Goal: Communication & Community: Answer question/provide support

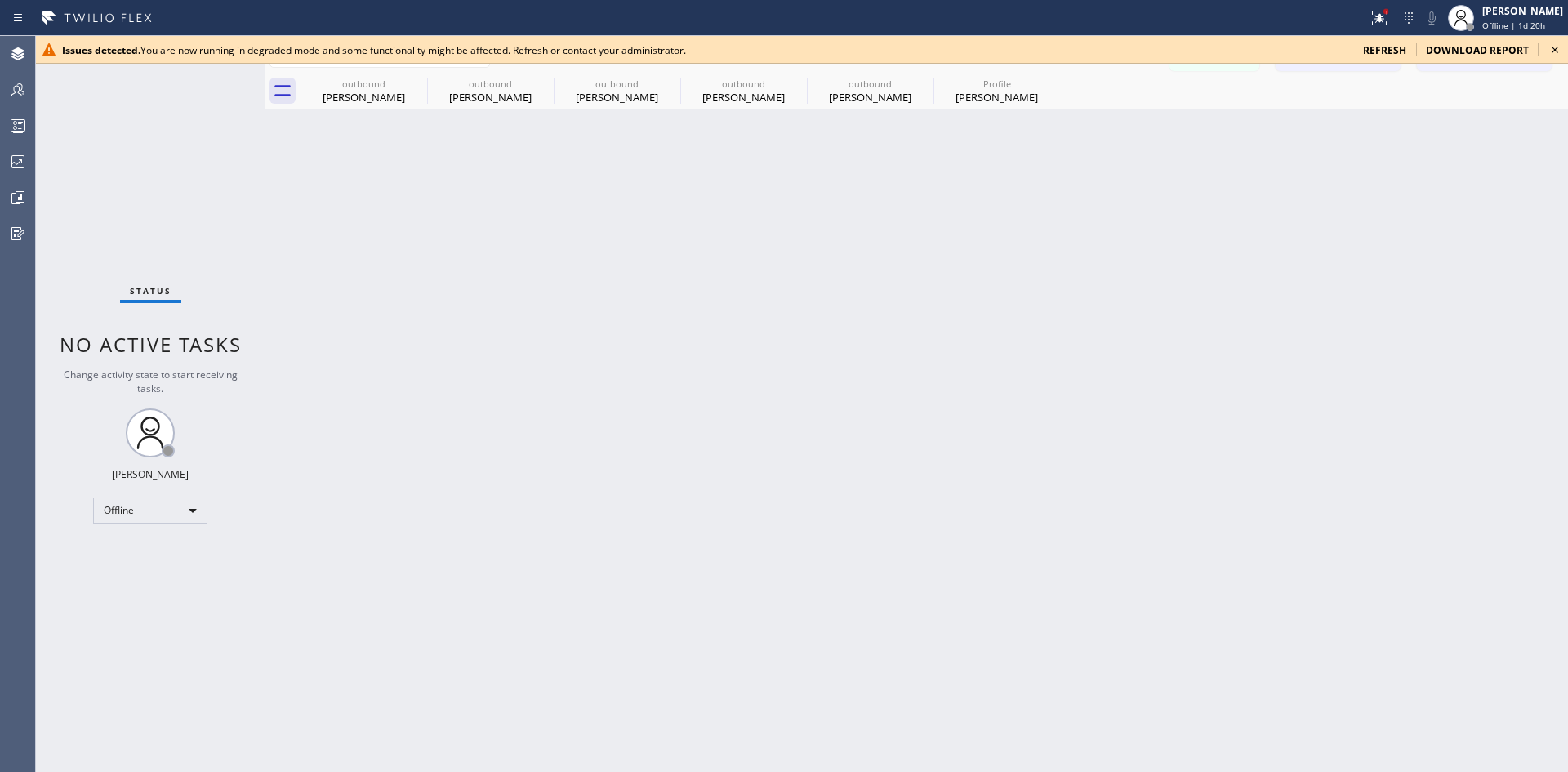
click at [1376, 53] on span "refresh" at bounding box center [1385, 50] width 43 height 14
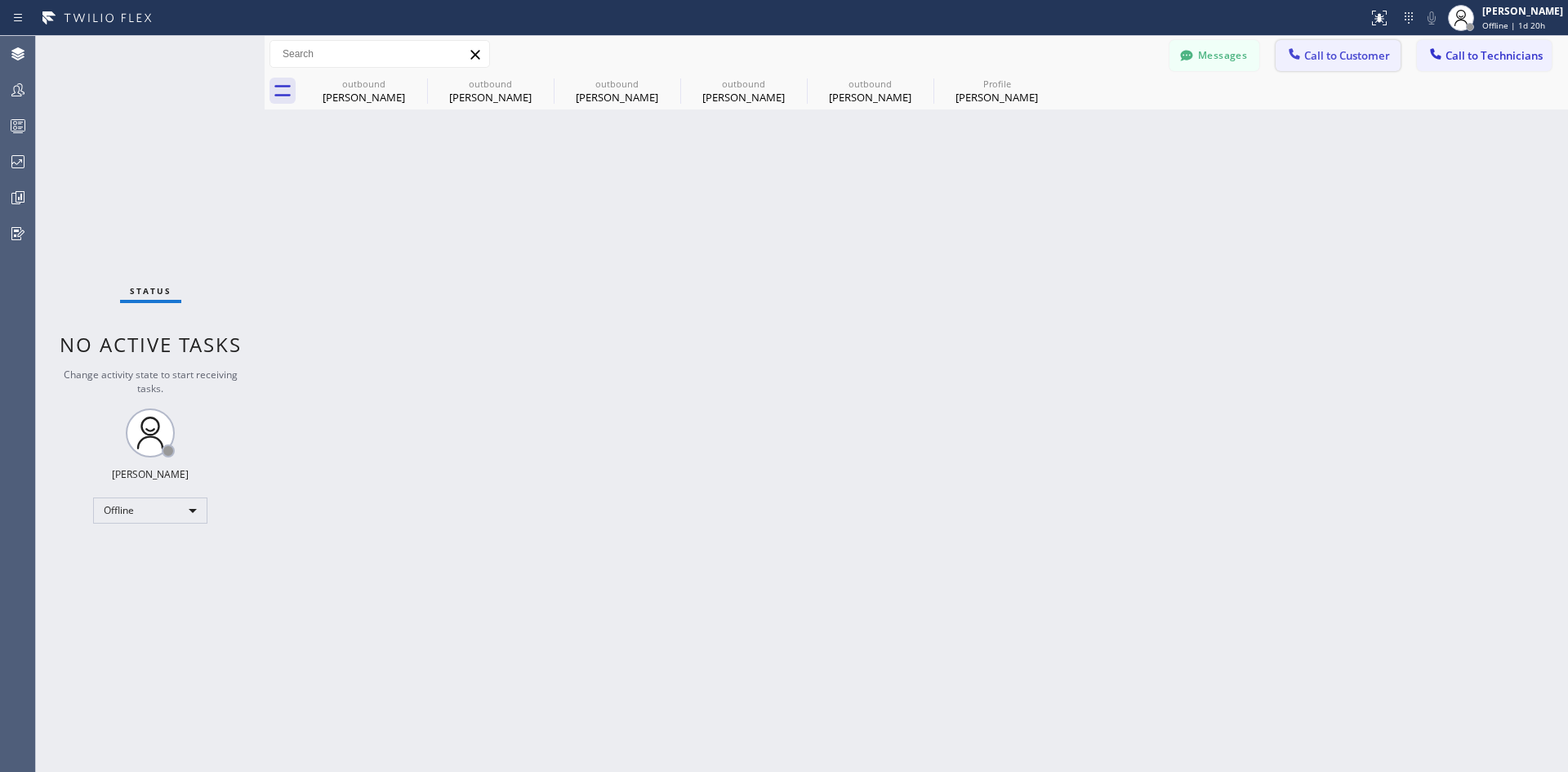
click at [1371, 64] on button "Call to Customer" at bounding box center [1338, 55] width 125 height 31
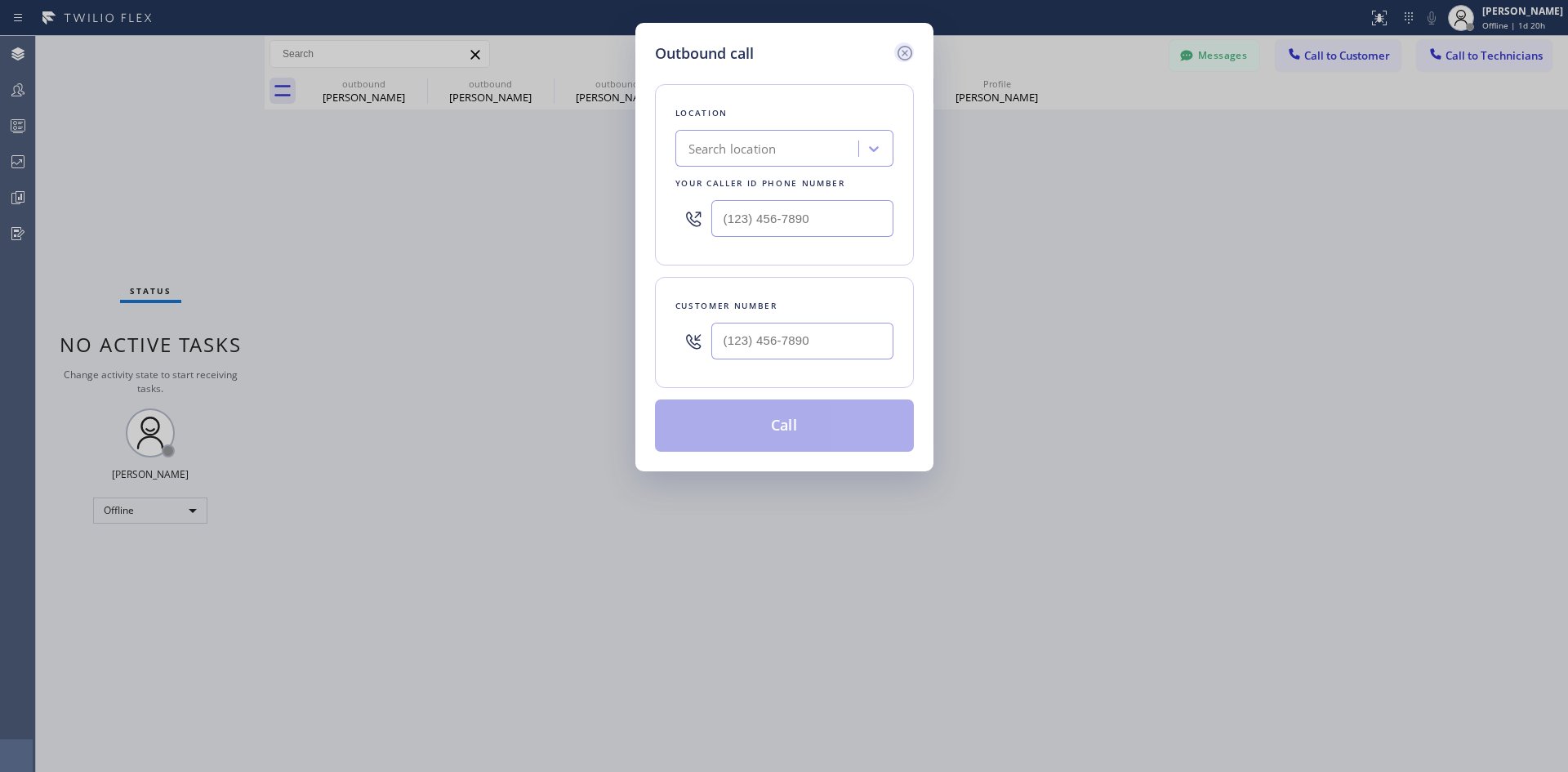
click at [905, 55] on icon at bounding box center [905, 53] width 20 height 20
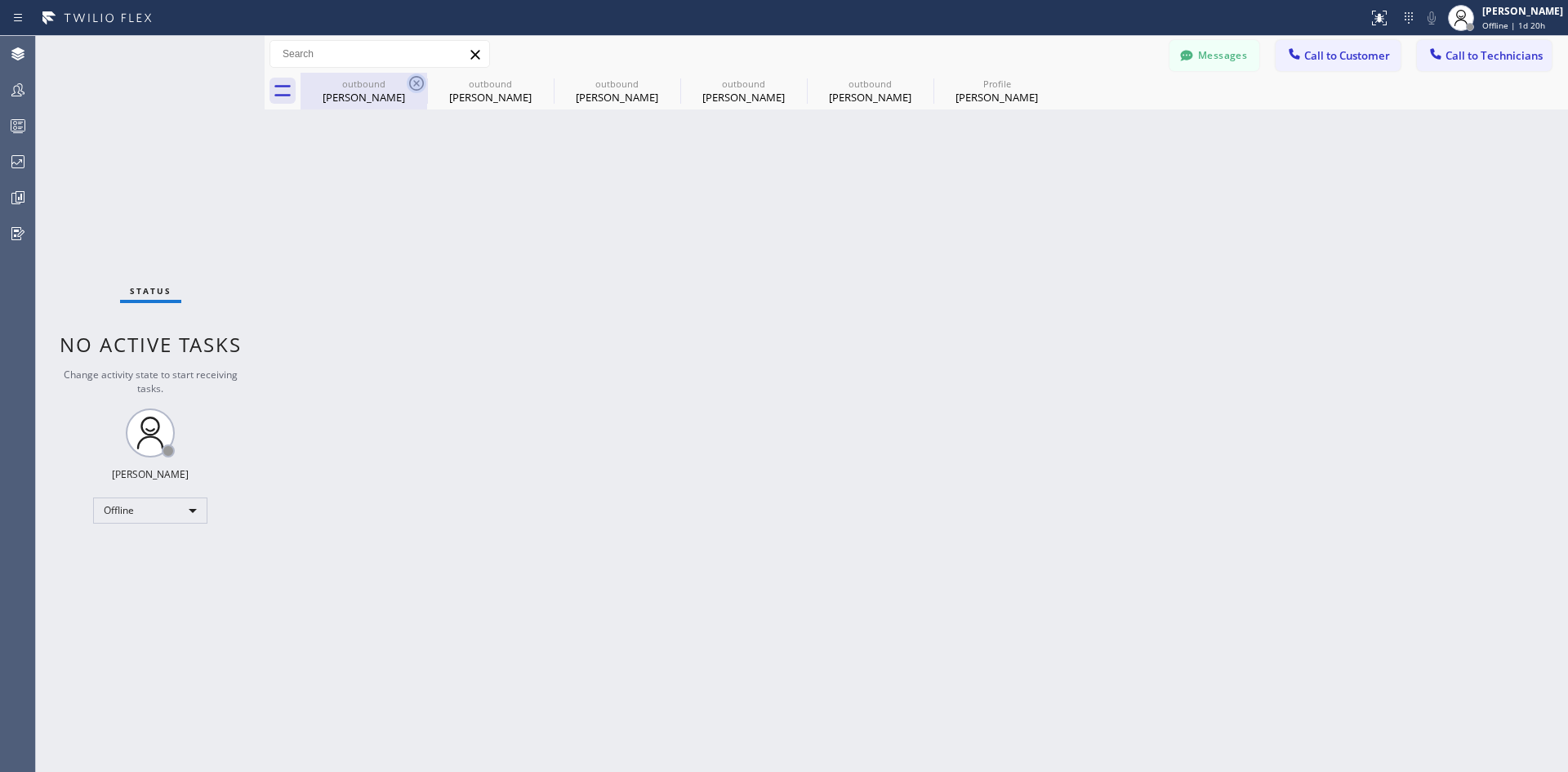
click at [415, 84] on icon at bounding box center [417, 84] width 20 height 20
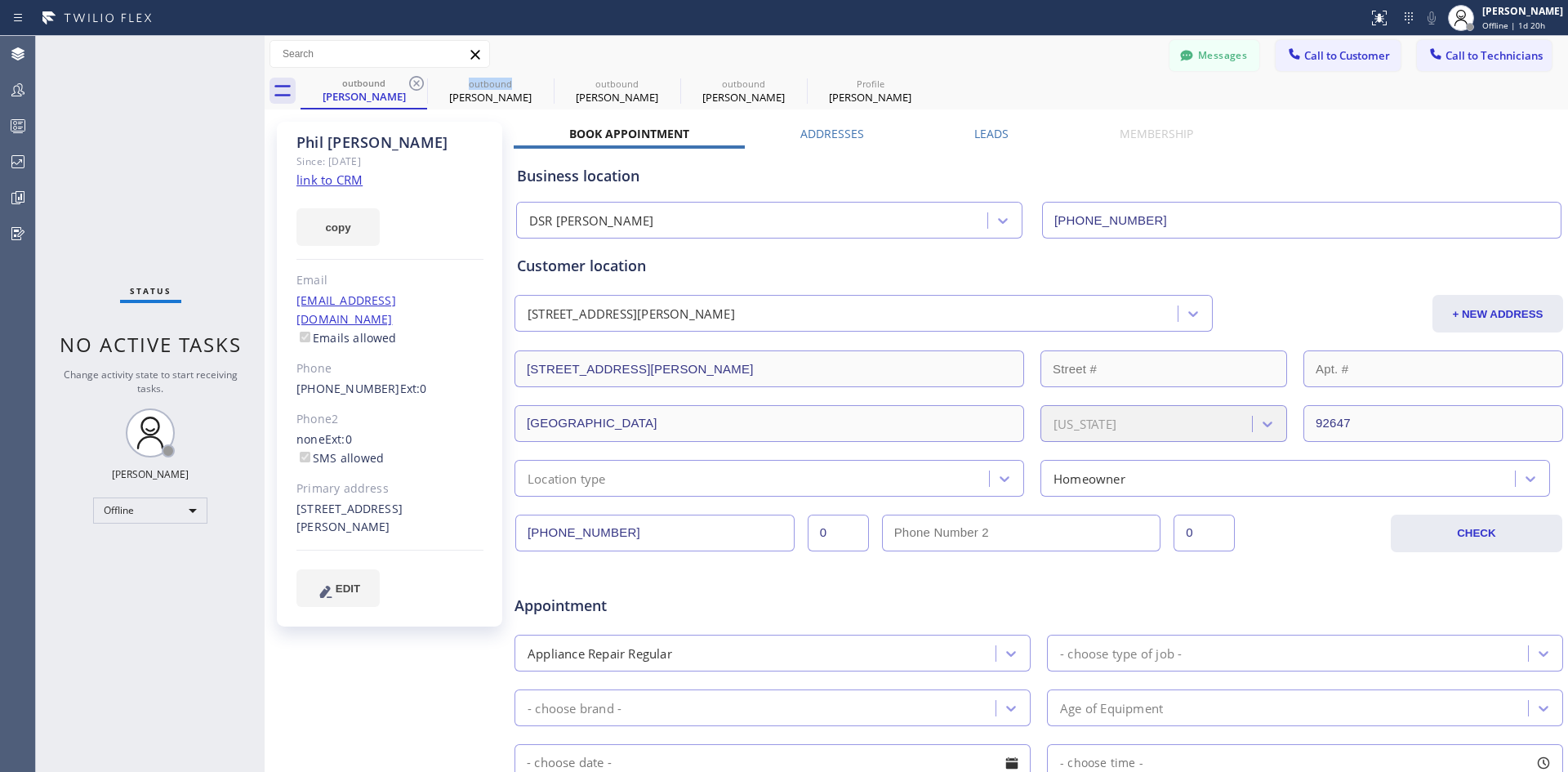
click at [415, 84] on icon at bounding box center [417, 84] width 20 height 20
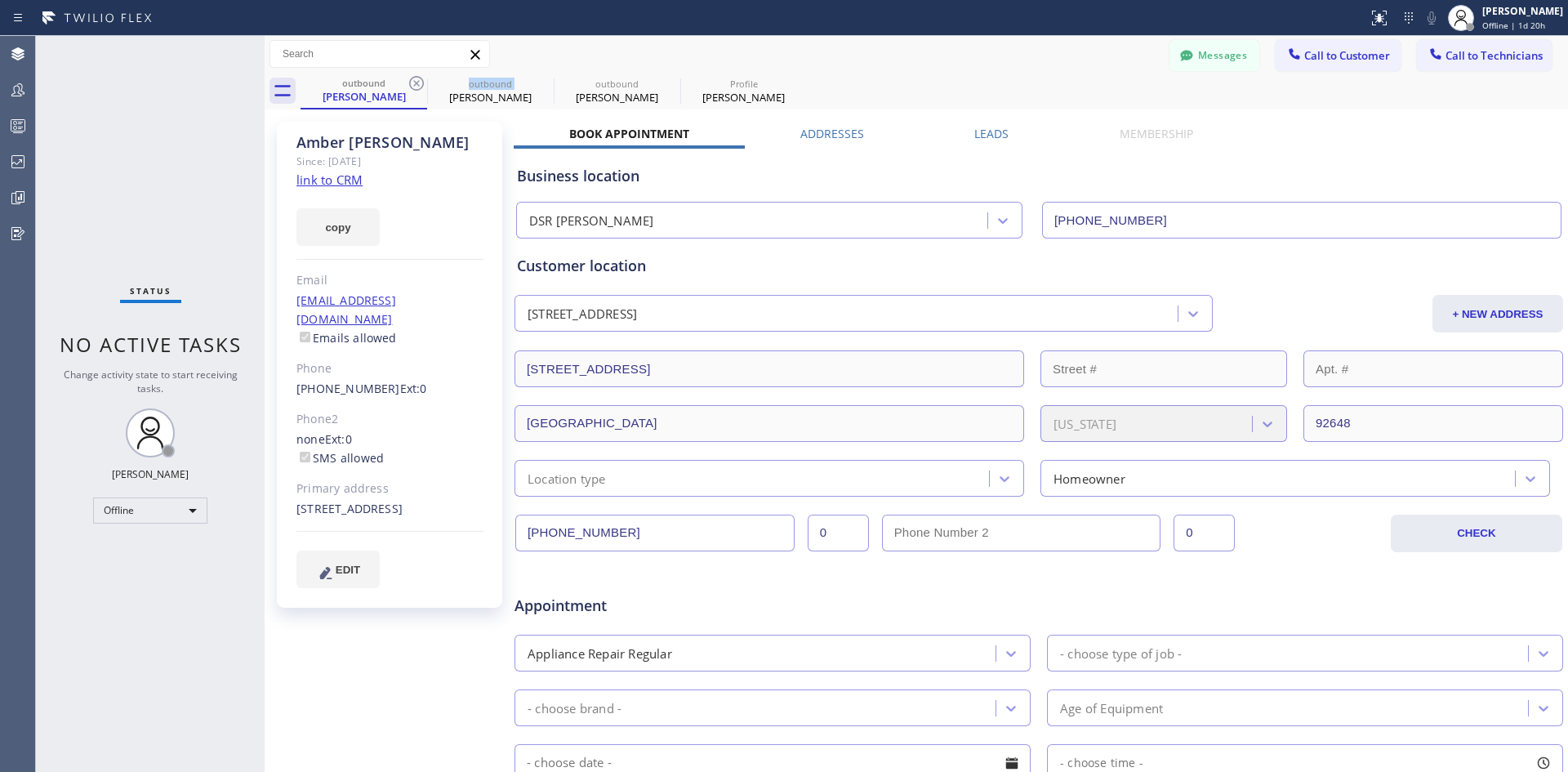
click at [415, 84] on icon at bounding box center [417, 84] width 20 height 20
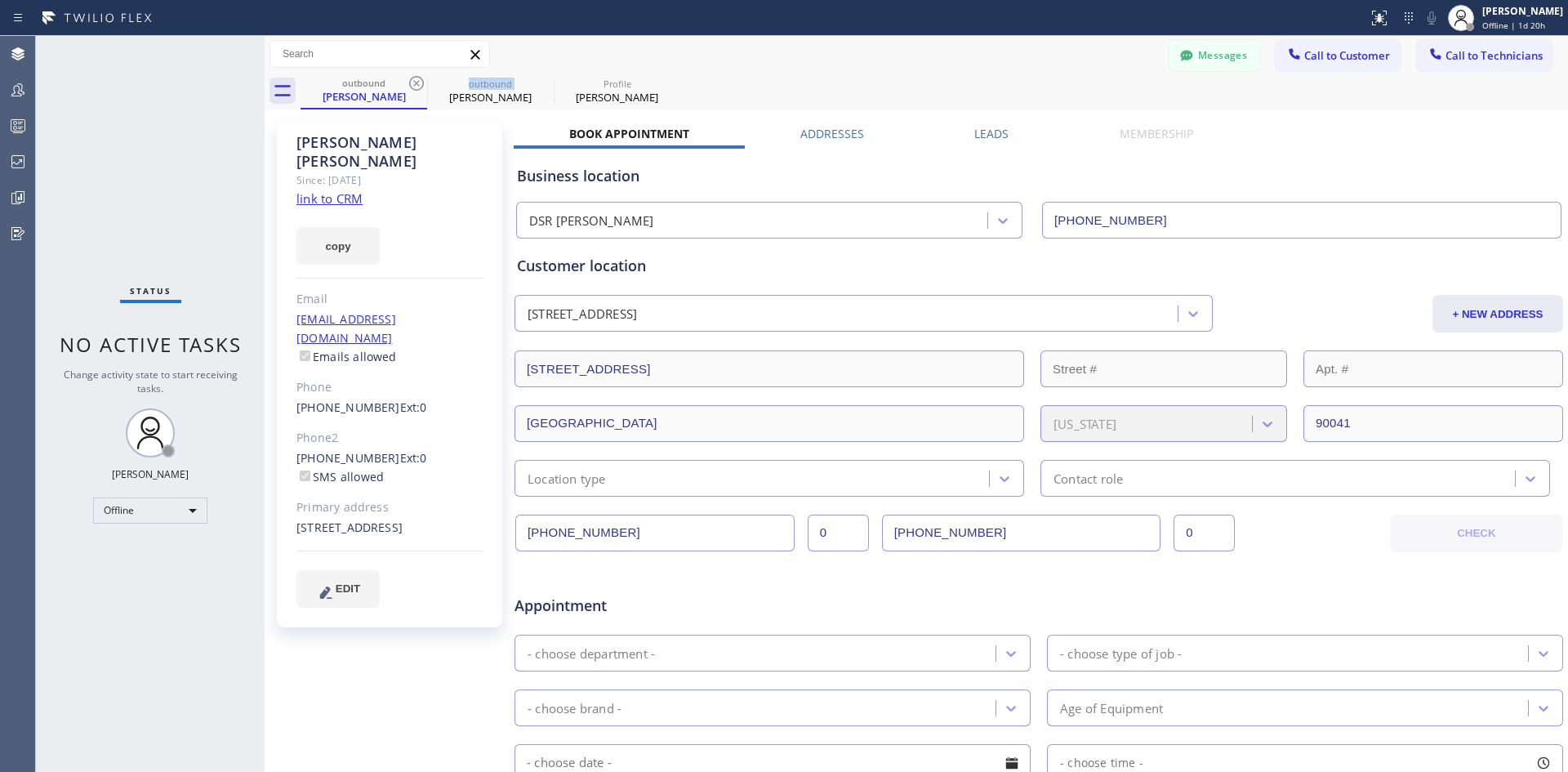
click at [415, 84] on icon at bounding box center [417, 84] width 20 height 20
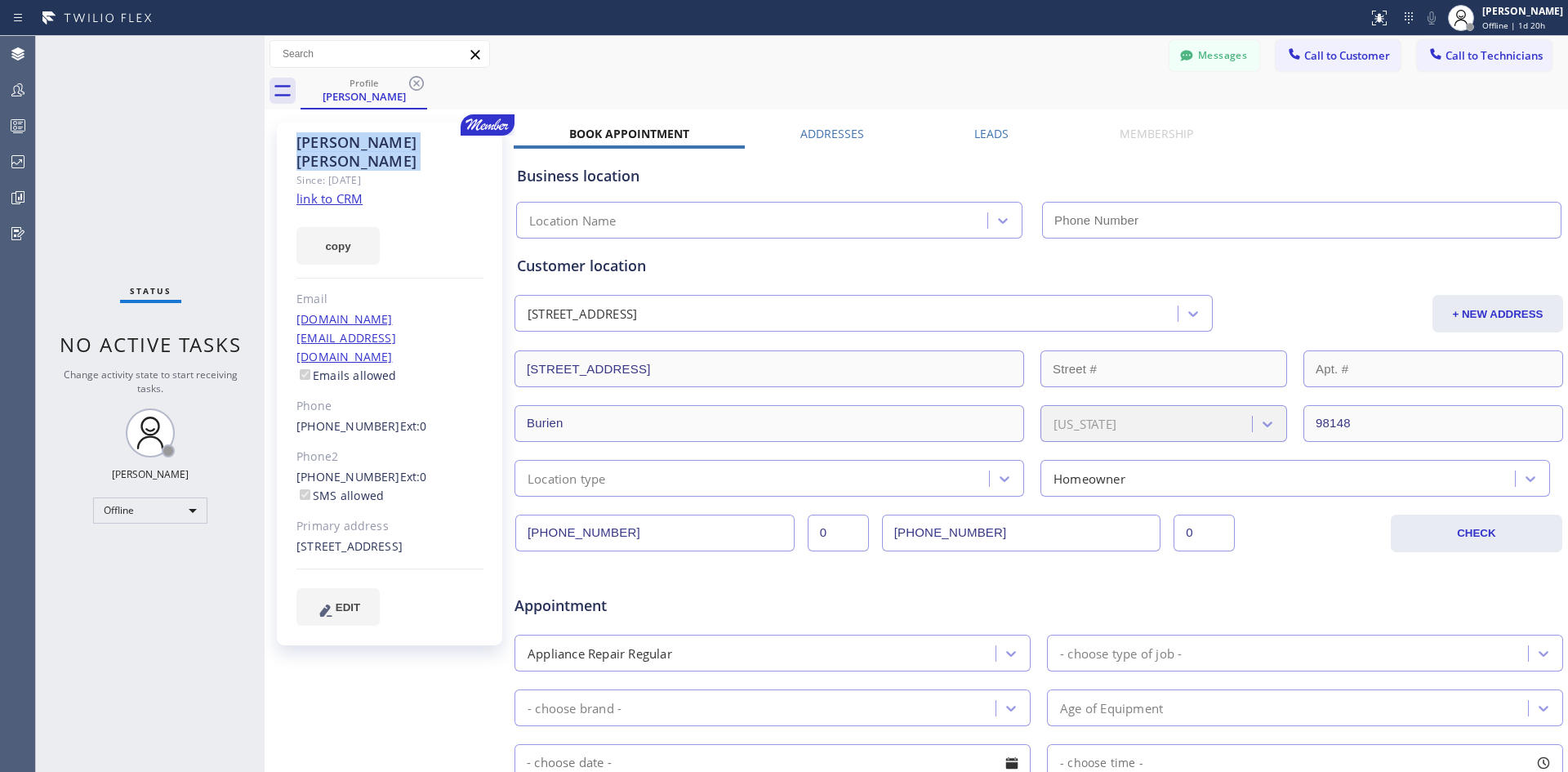
click at [415, 84] on icon at bounding box center [417, 84] width 20 height 20
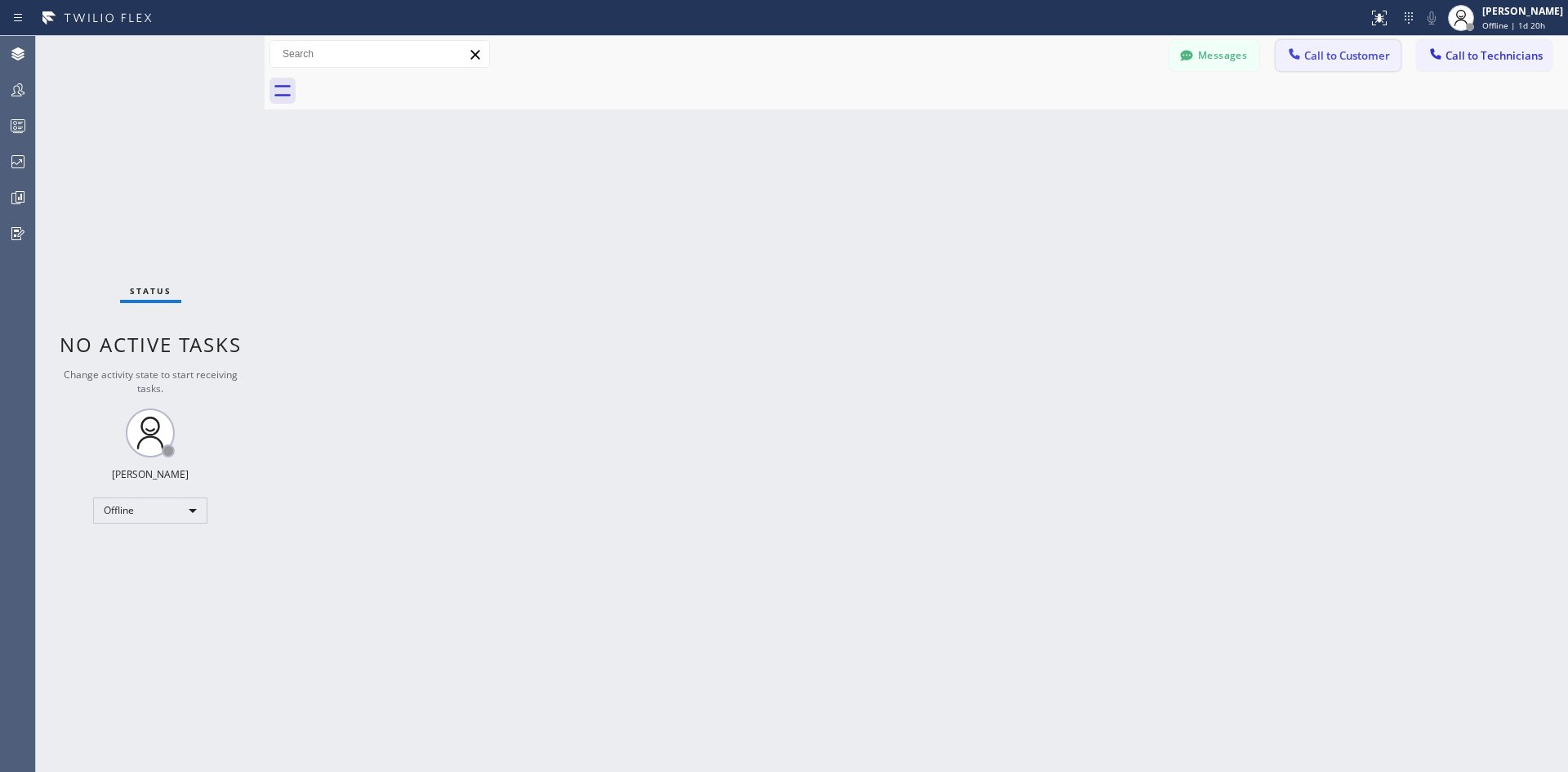
click at [1361, 40] on button "Call to Customer" at bounding box center [1338, 55] width 125 height 31
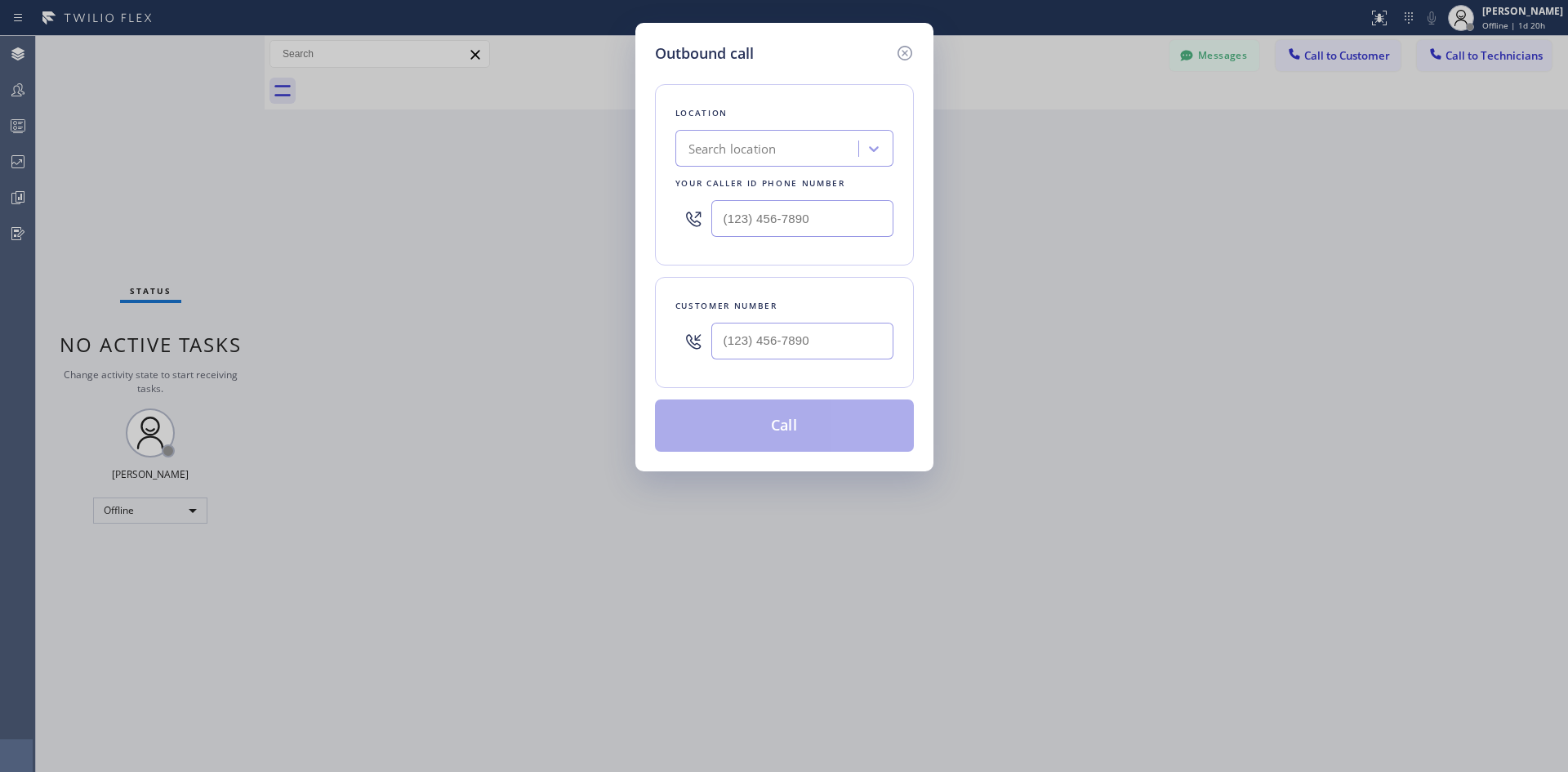
type input "(___) ___-____"
click at [818, 206] on input "(___) ___-____" at bounding box center [803, 219] width 182 height 36
click at [805, 154] on div "Search location" at bounding box center [769, 149] width 178 height 29
type input "dsr iver"
click at [780, 188] on div "DSR [PERSON_NAME]" at bounding box center [784, 182] width 218 height 29
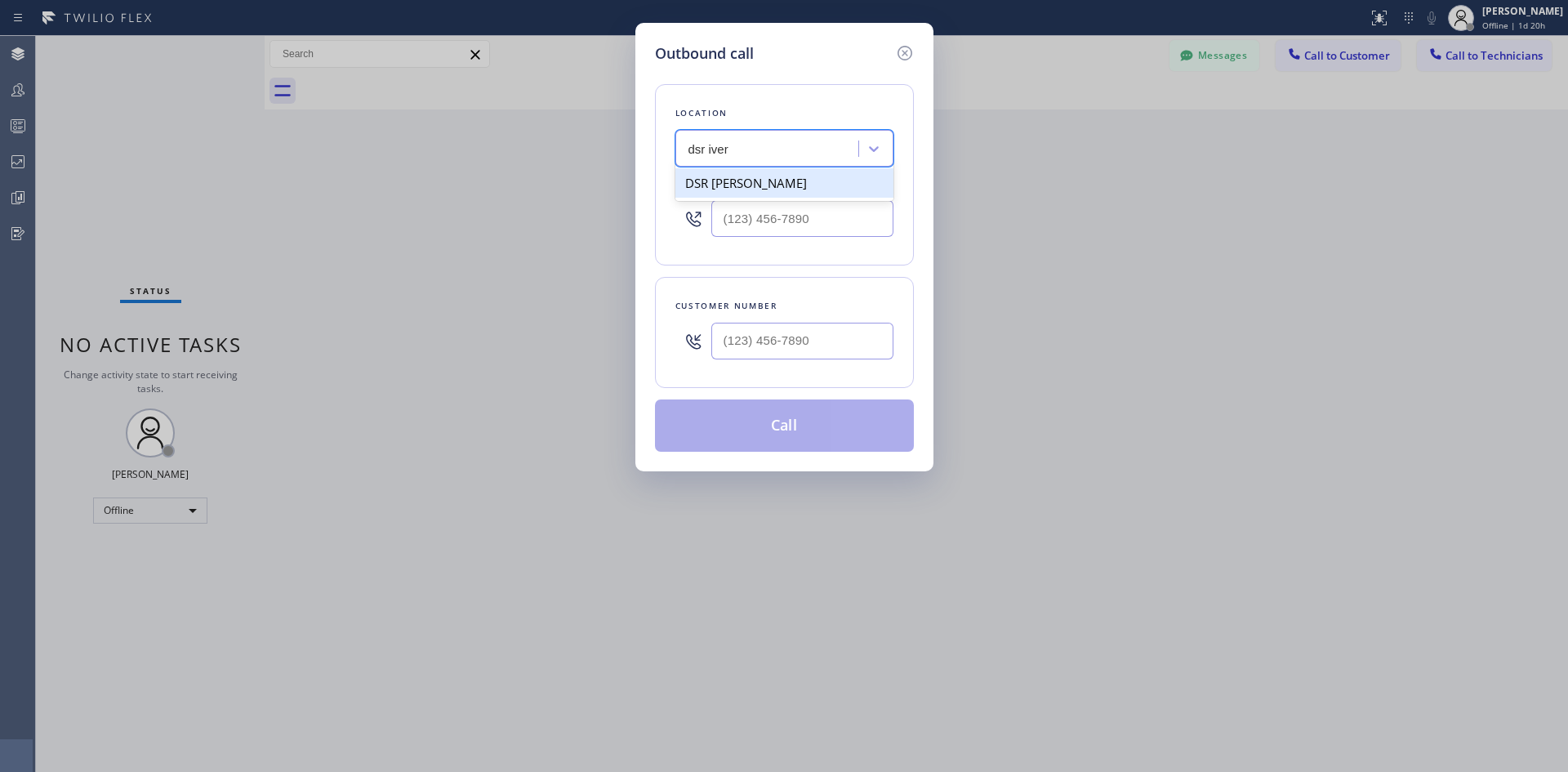
type input "[PHONE_NUMBER]"
click at [821, 342] on input "(___) ___-____" at bounding box center [803, 340] width 182 height 36
paste input "917) 974-7410"
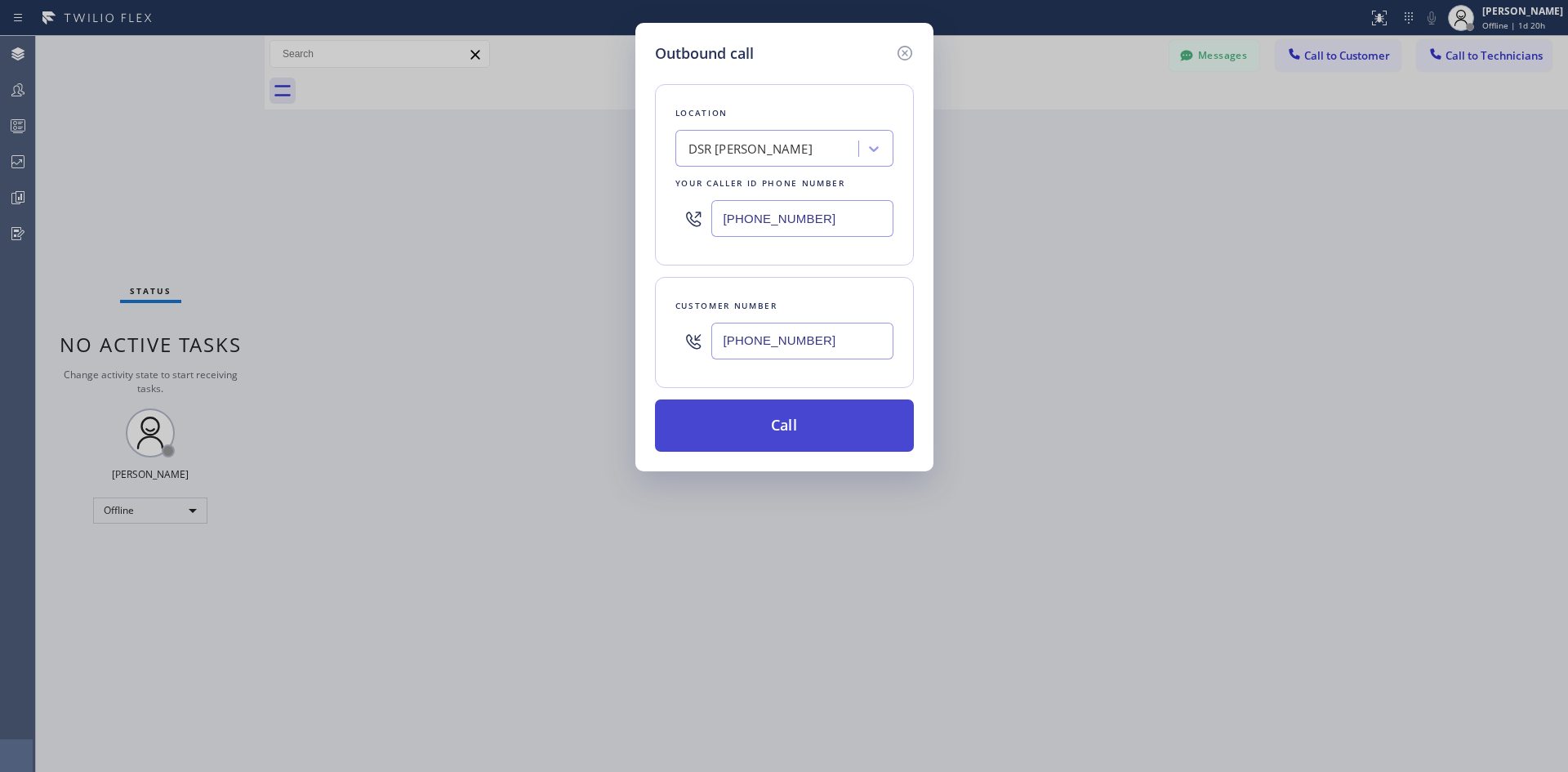
click at [821, 437] on button "Call" at bounding box center [784, 425] width 259 height 52
click at [898, 60] on icon at bounding box center [905, 53] width 20 height 20
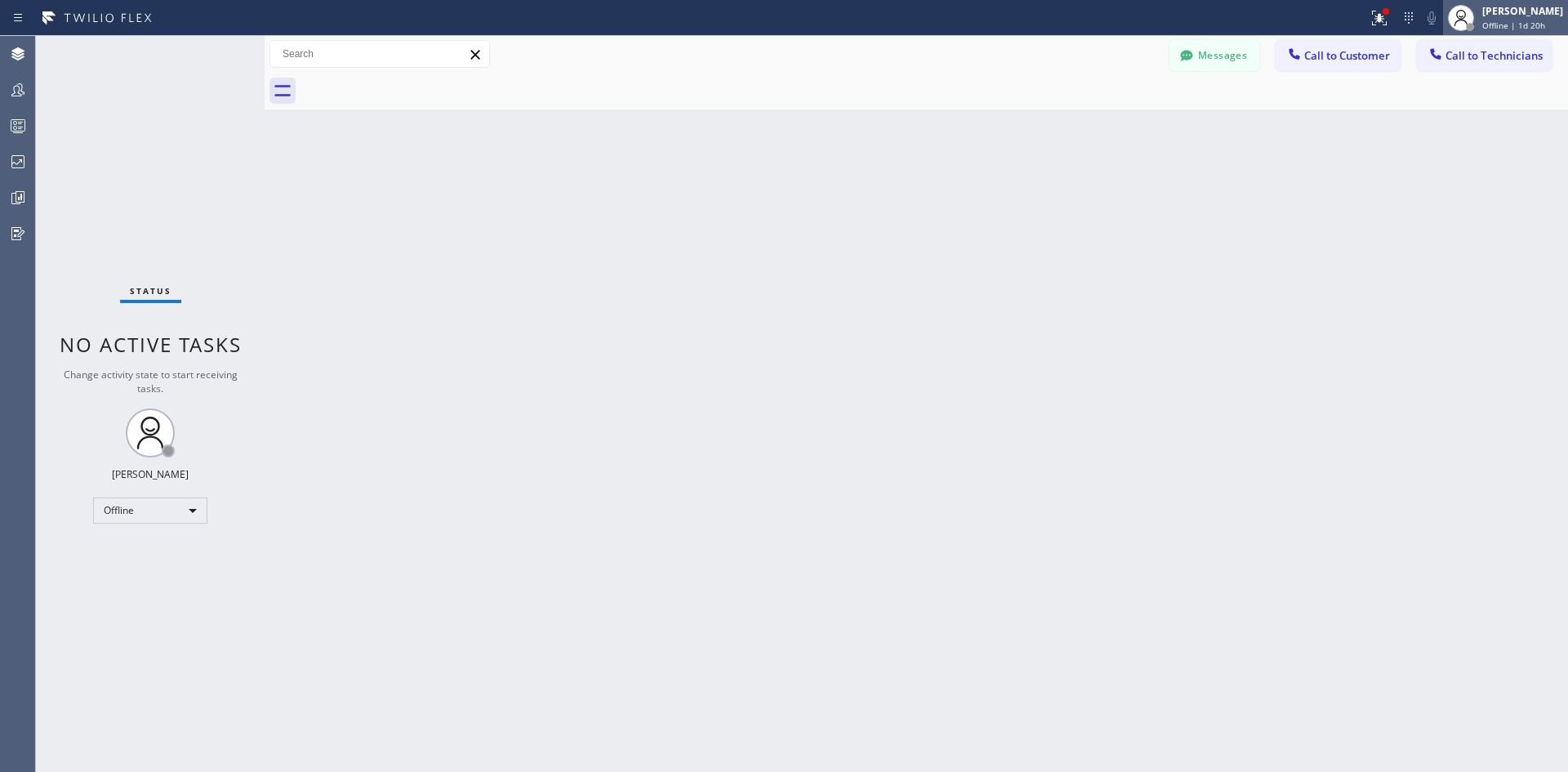
click at [1510, 30] on span "Offline | 1d 20h" at bounding box center [1514, 26] width 63 height 12
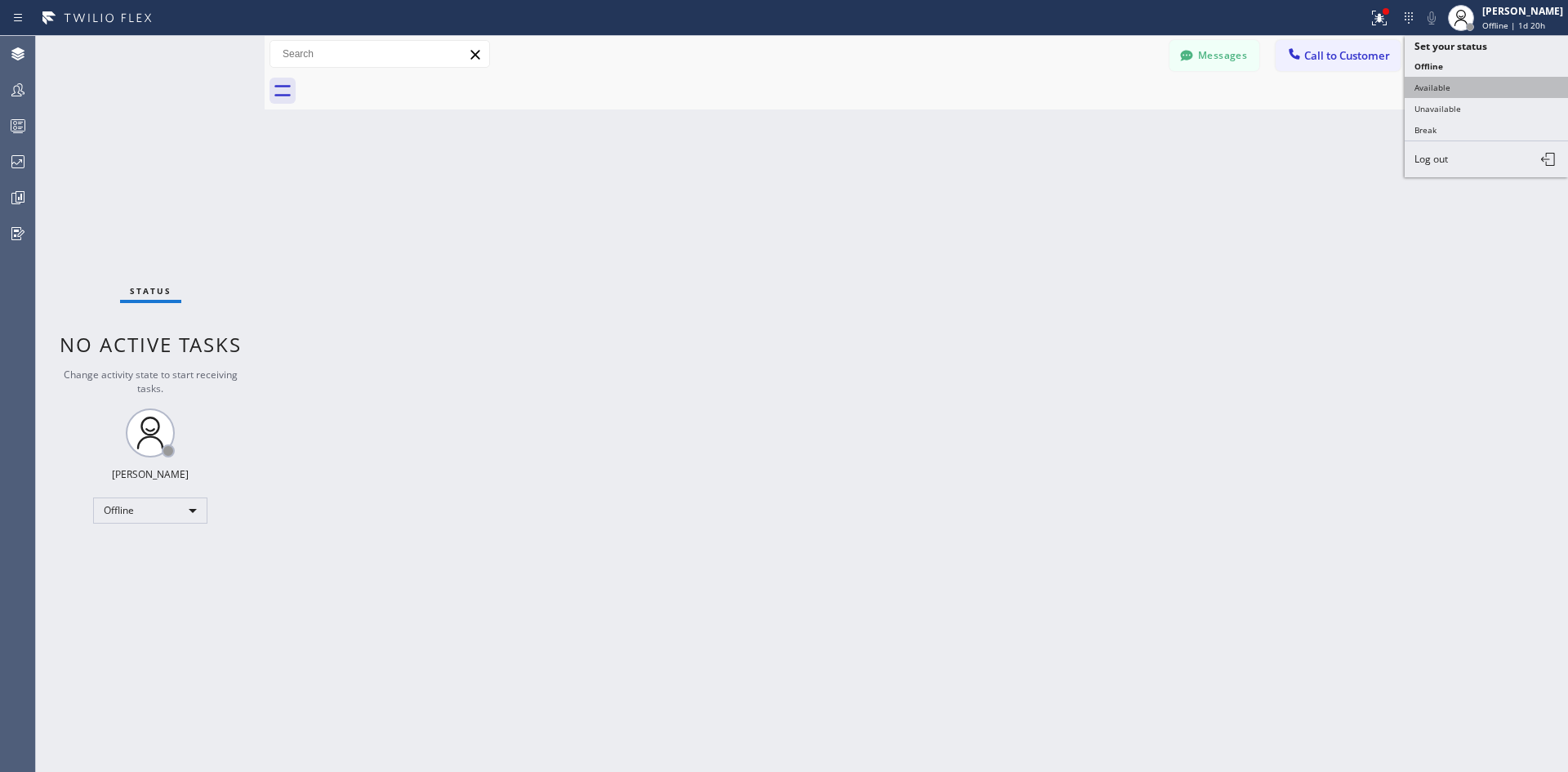
click at [1436, 80] on button "Available" at bounding box center [1486, 88] width 163 height 22
click at [1322, 60] on span "Call to Customer" at bounding box center [1348, 55] width 86 height 15
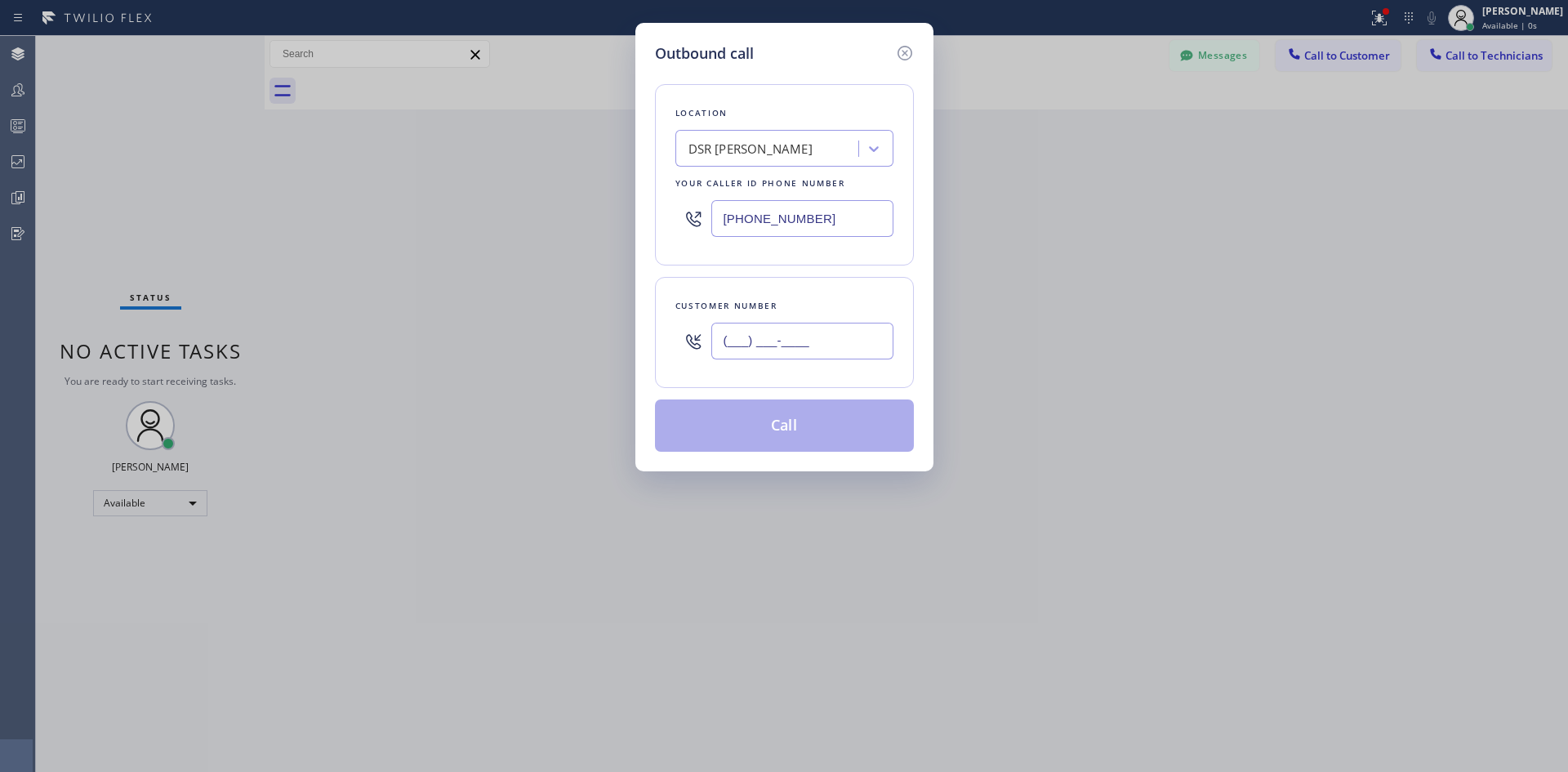
click at [799, 337] on input "(___) ___-____" at bounding box center [803, 340] width 182 height 36
paste input "917) 974-7410"
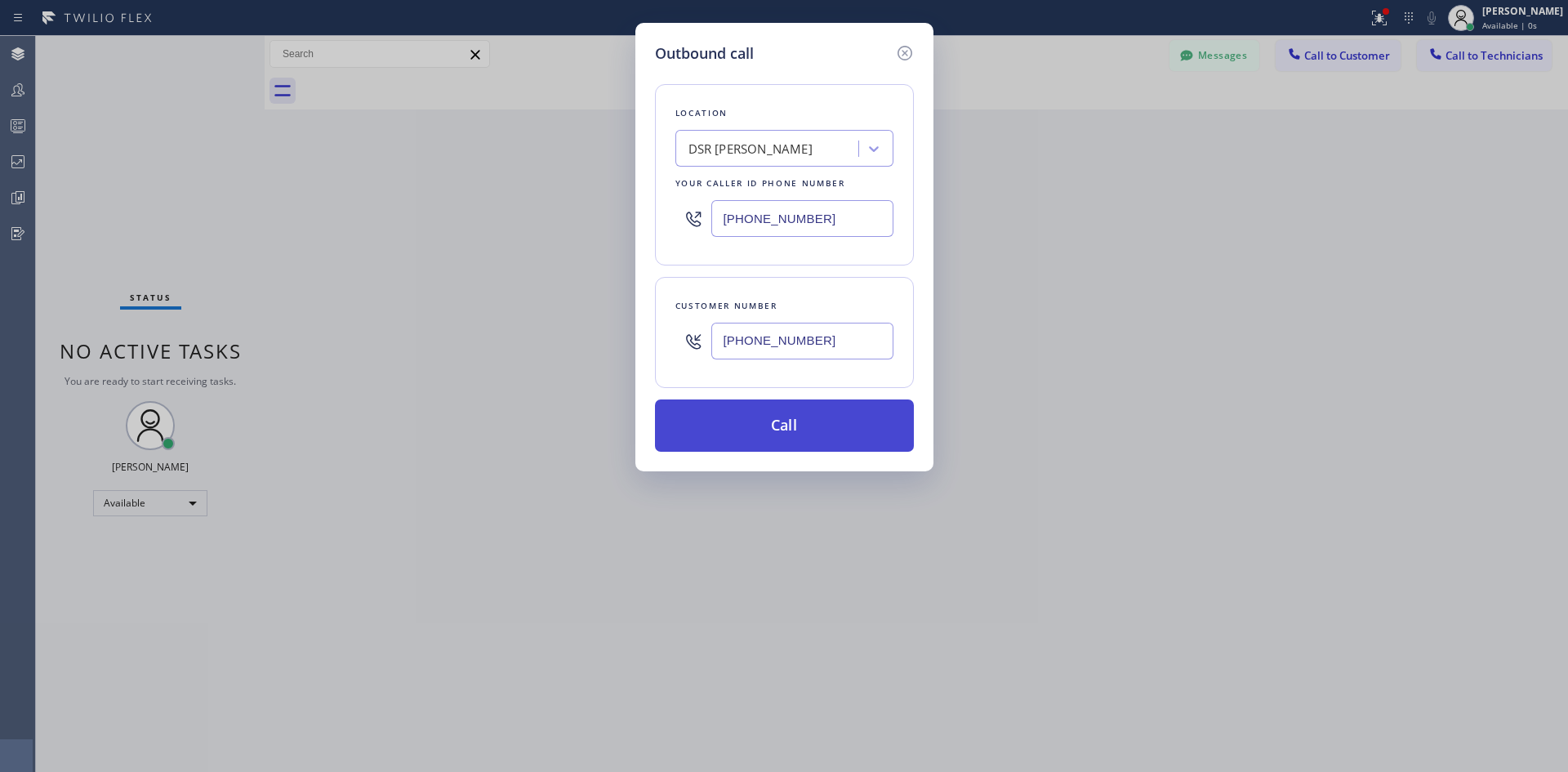
type input "[PHONE_NUMBER]"
click at [845, 419] on button "Call" at bounding box center [784, 425] width 259 height 52
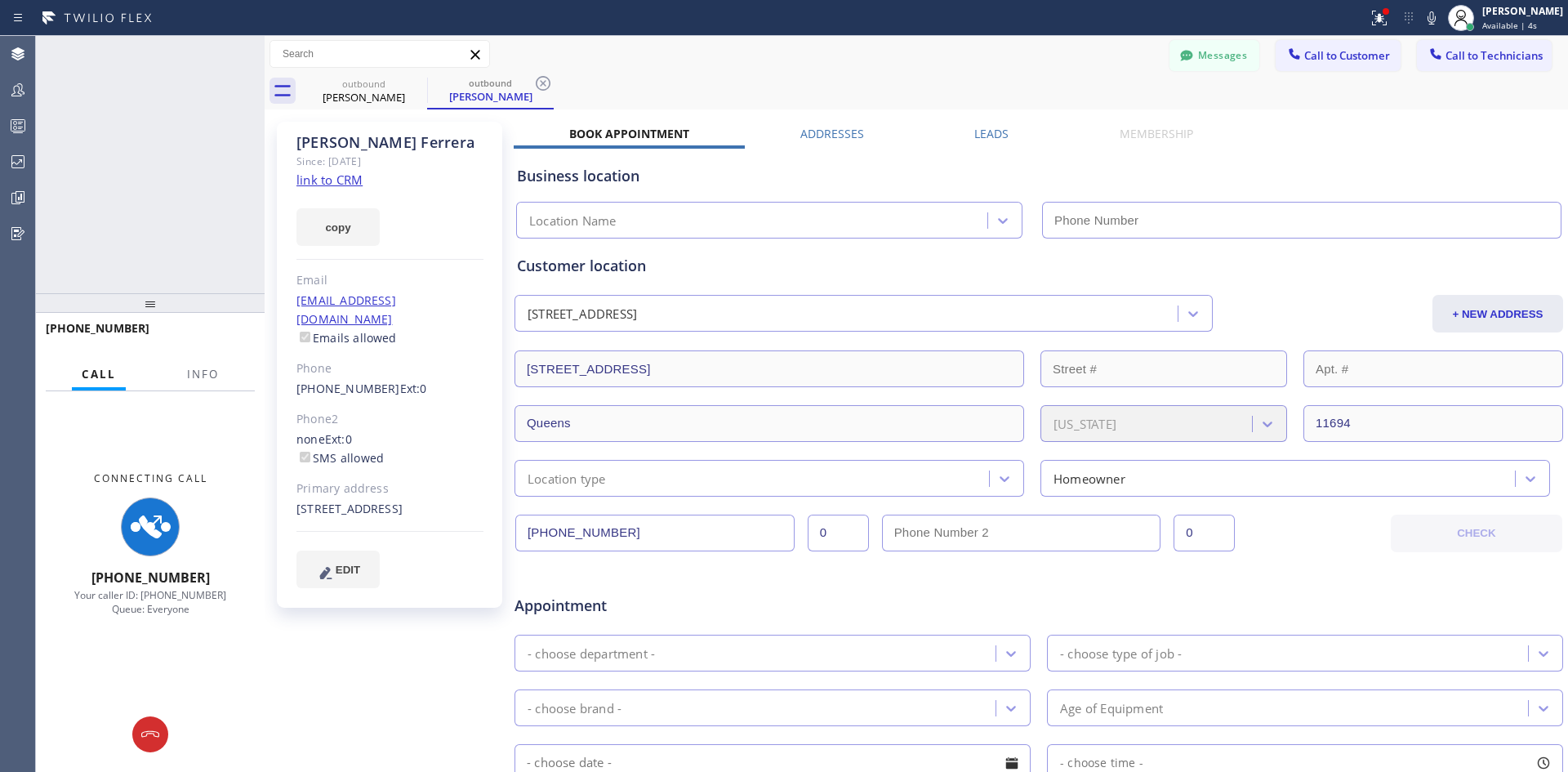
type input "[PHONE_NUMBER]"
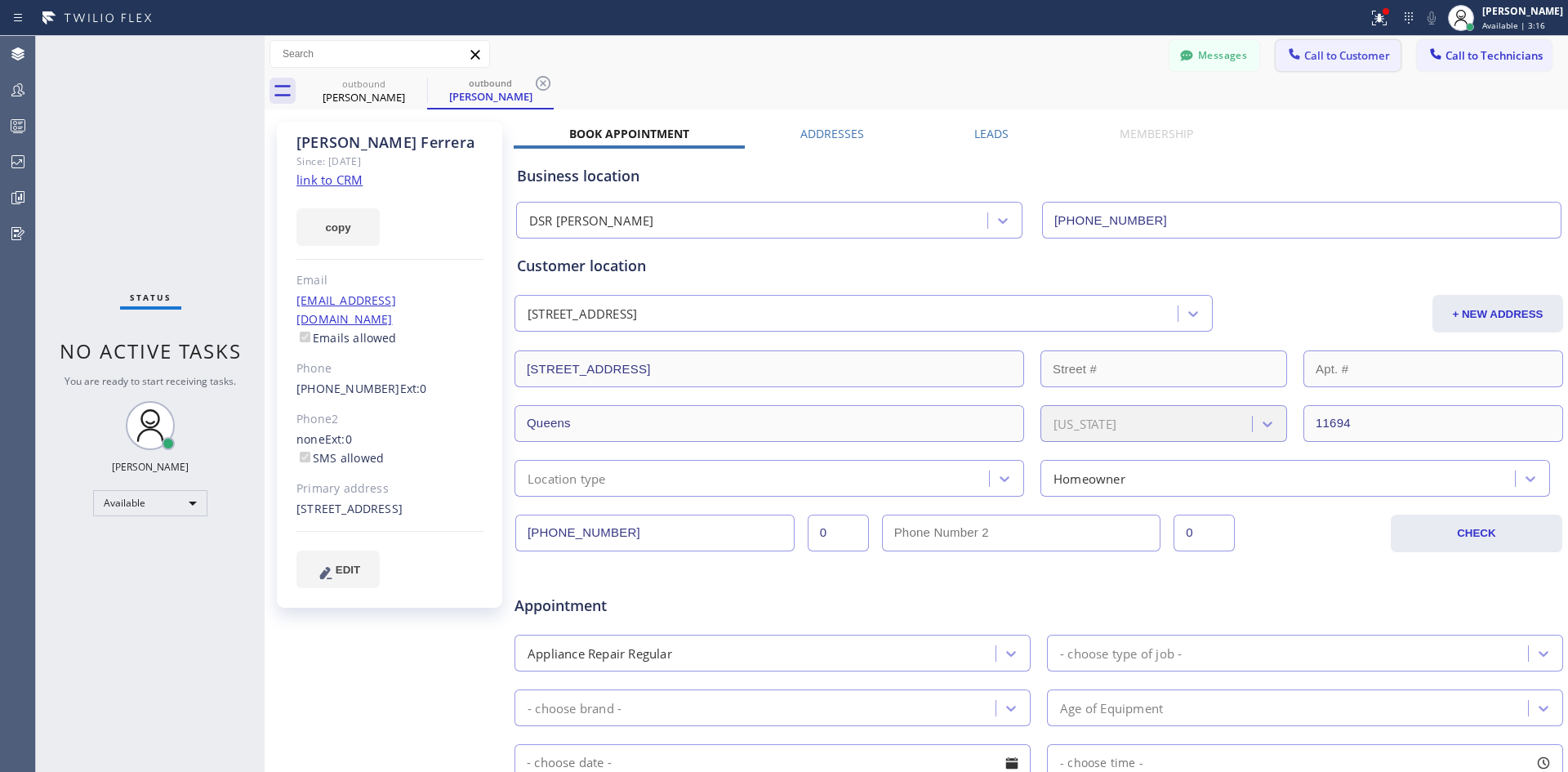
click at [1348, 60] on span "Call to Customer" at bounding box center [1348, 55] width 86 height 15
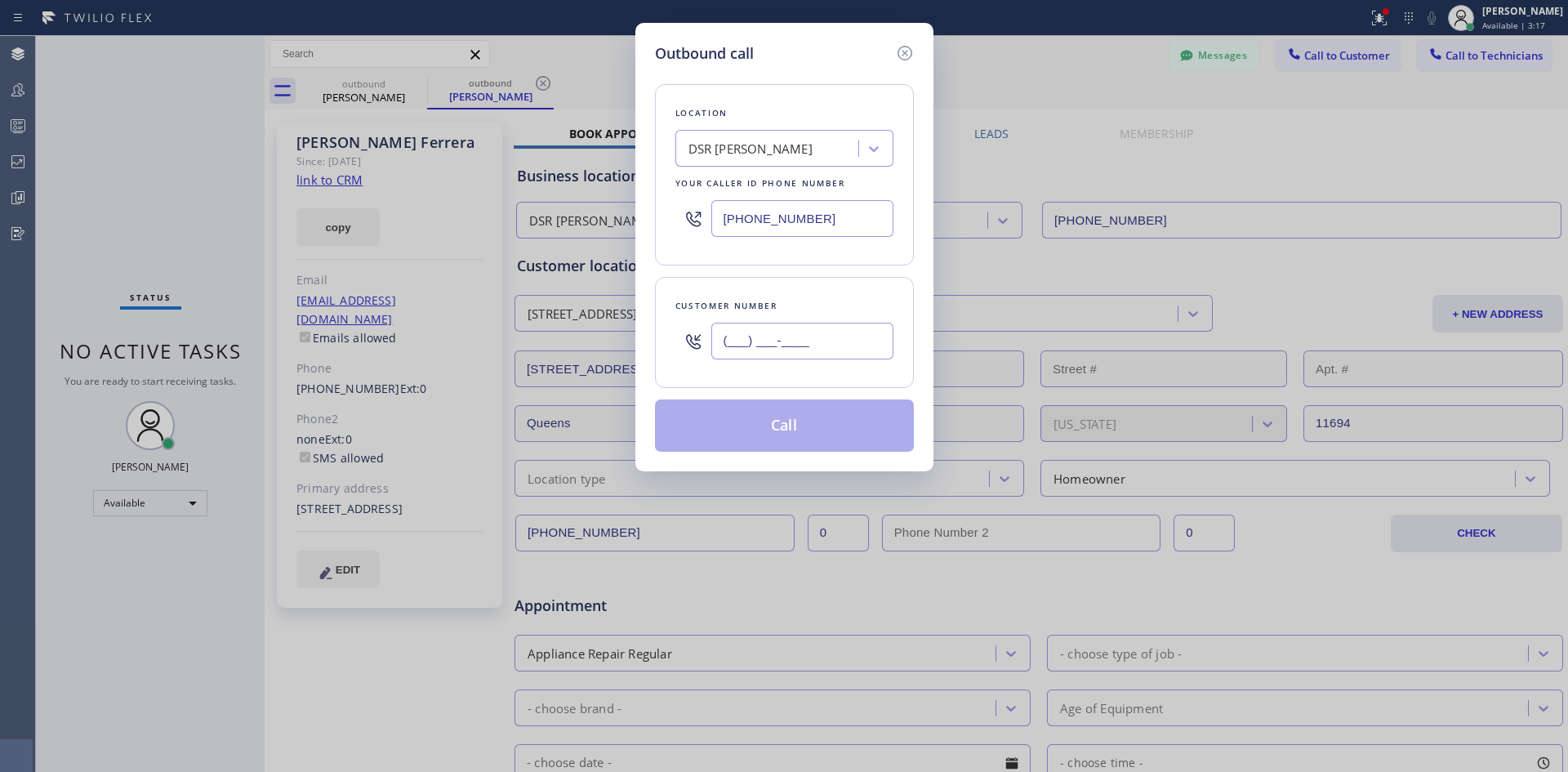
click at [871, 341] on input "(___) ___-____" at bounding box center [803, 340] width 182 height 36
paste input "469) 961-3811"
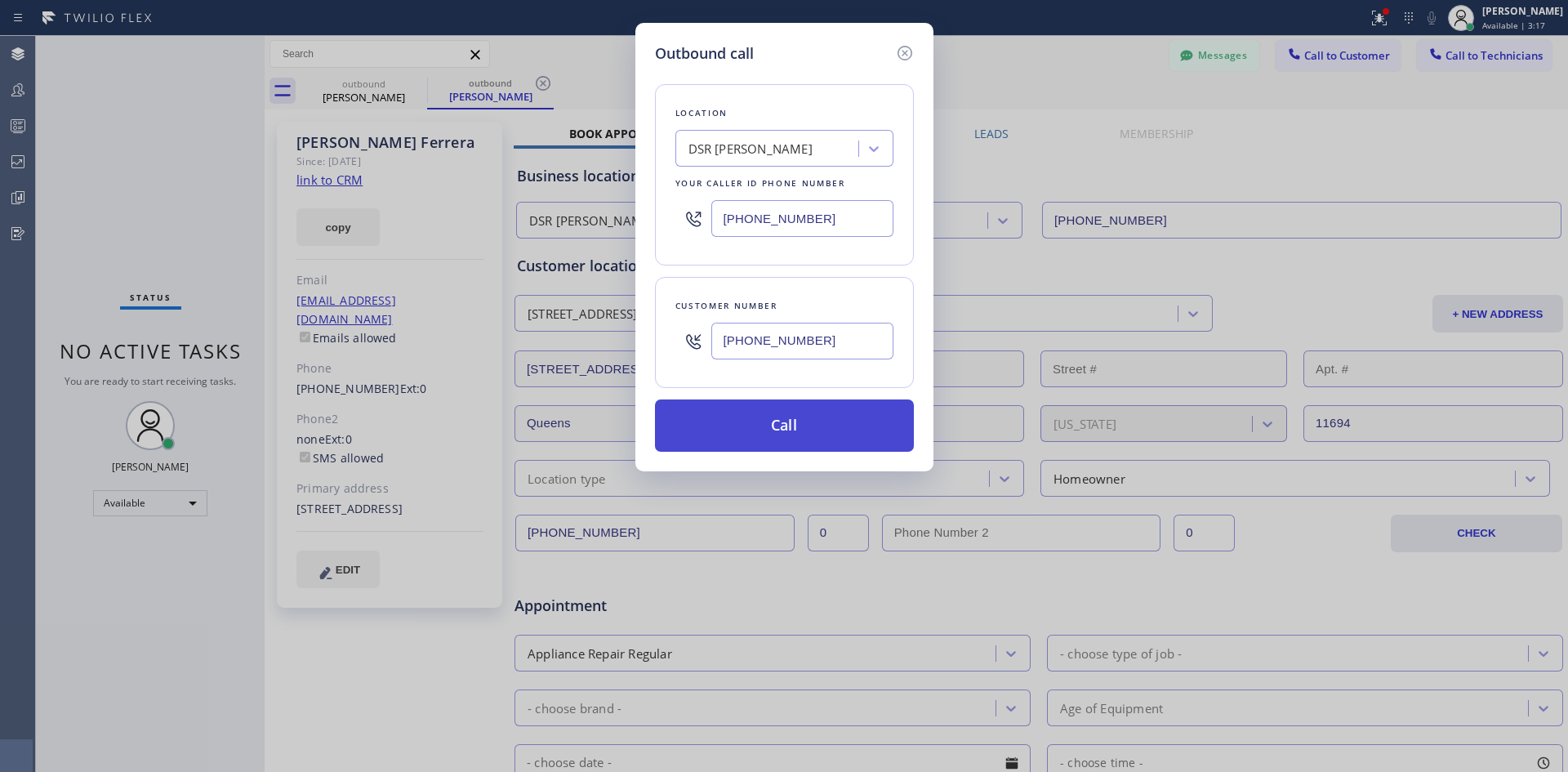
type input "[PHONE_NUMBER]"
click at [798, 413] on button "Call" at bounding box center [784, 425] width 259 height 52
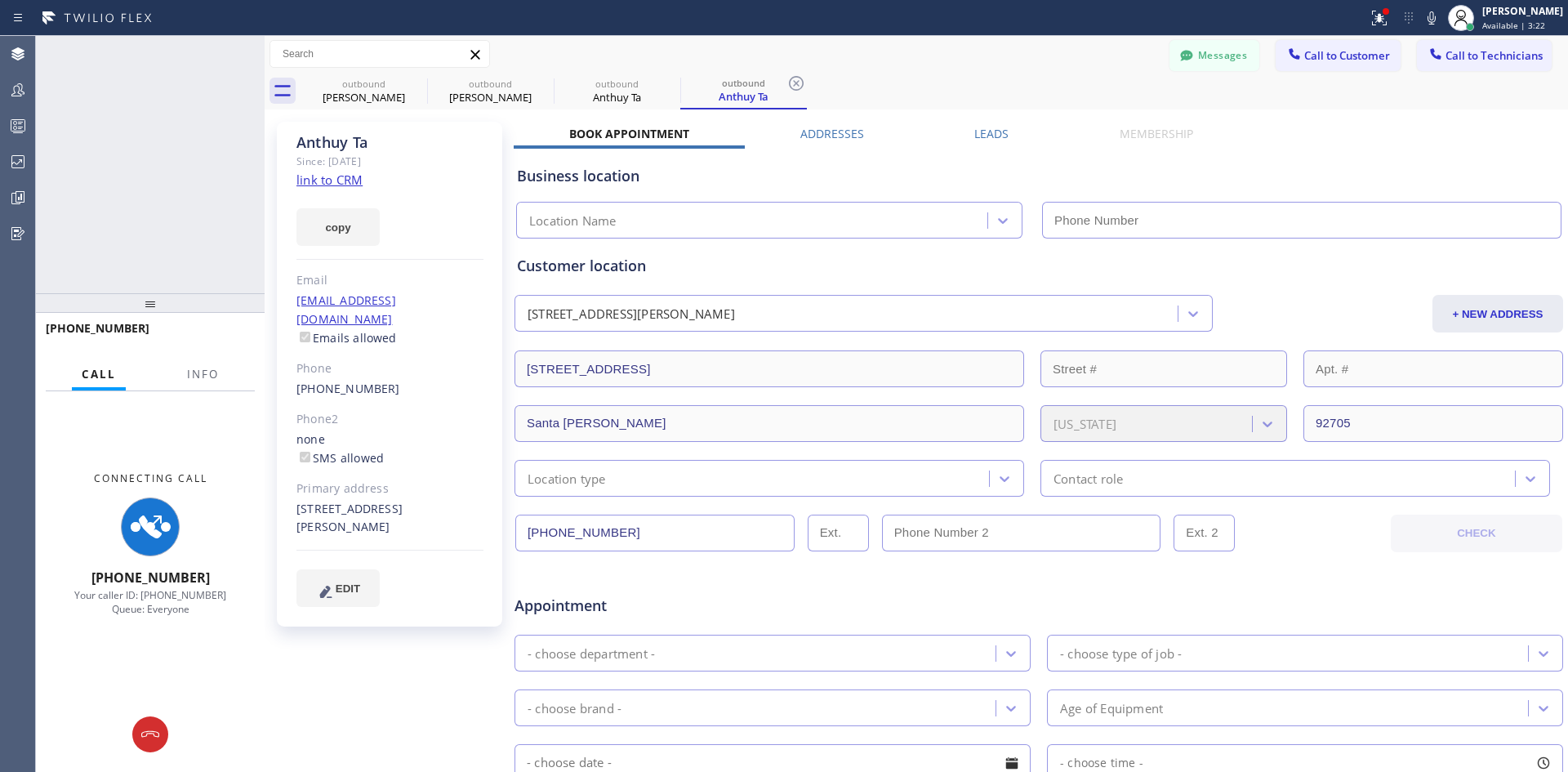
type input "[PHONE_NUMBER]"
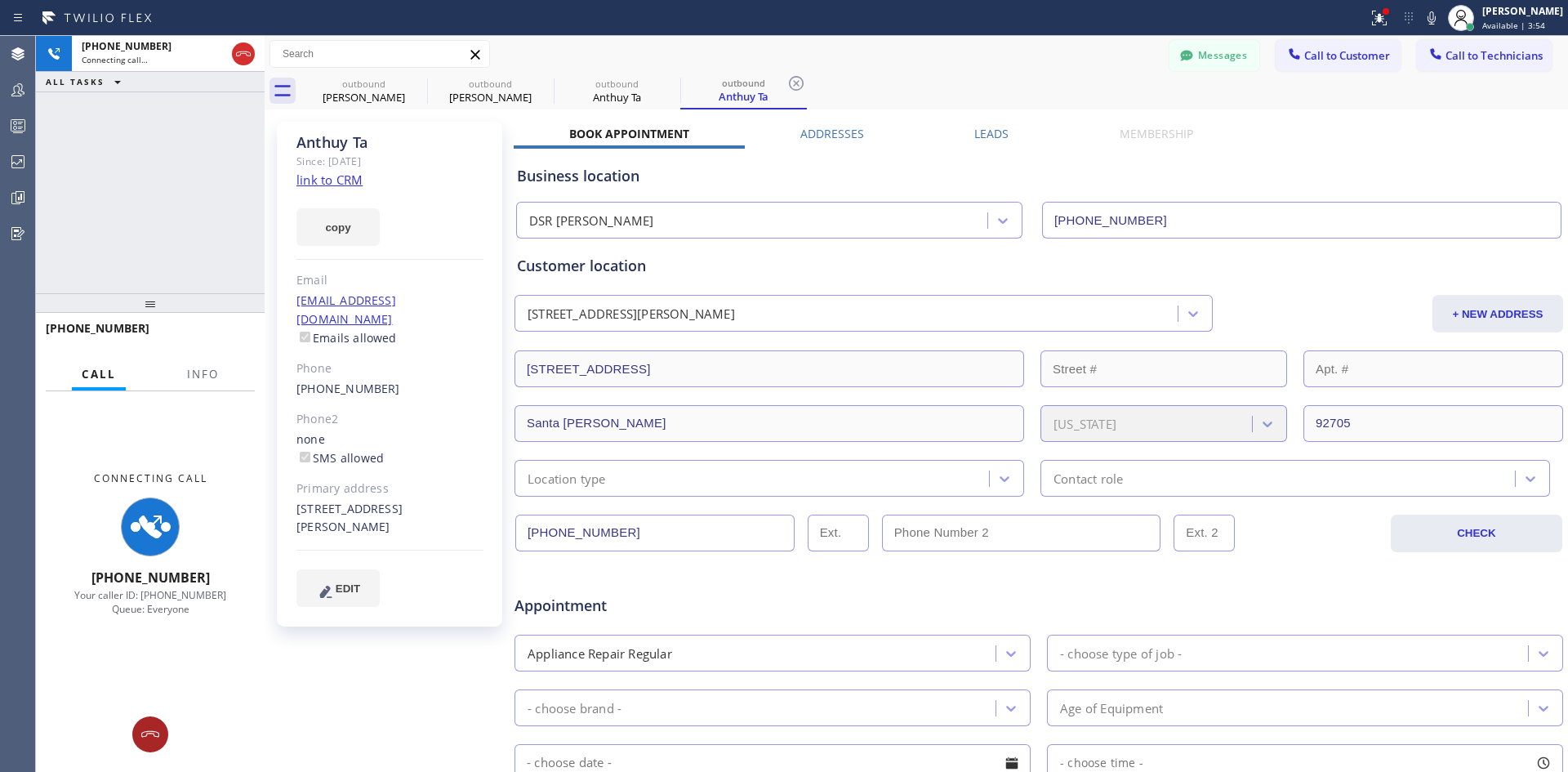
click at [152, 721] on button at bounding box center [150, 734] width 36 height 36
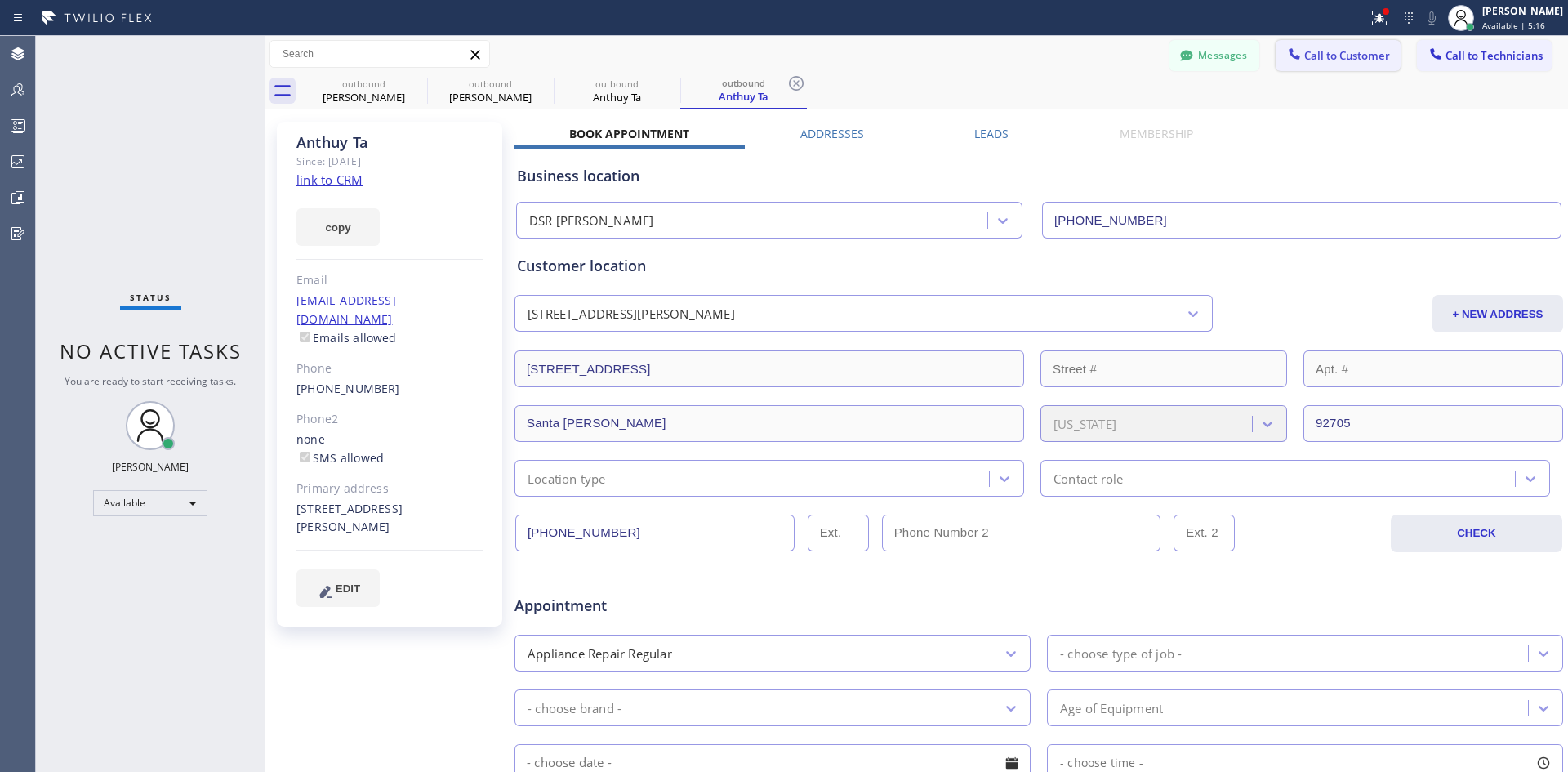
click at [1305, 57] on span "Call to Customer" at bounding box center [1348, 55] width 86 height 15
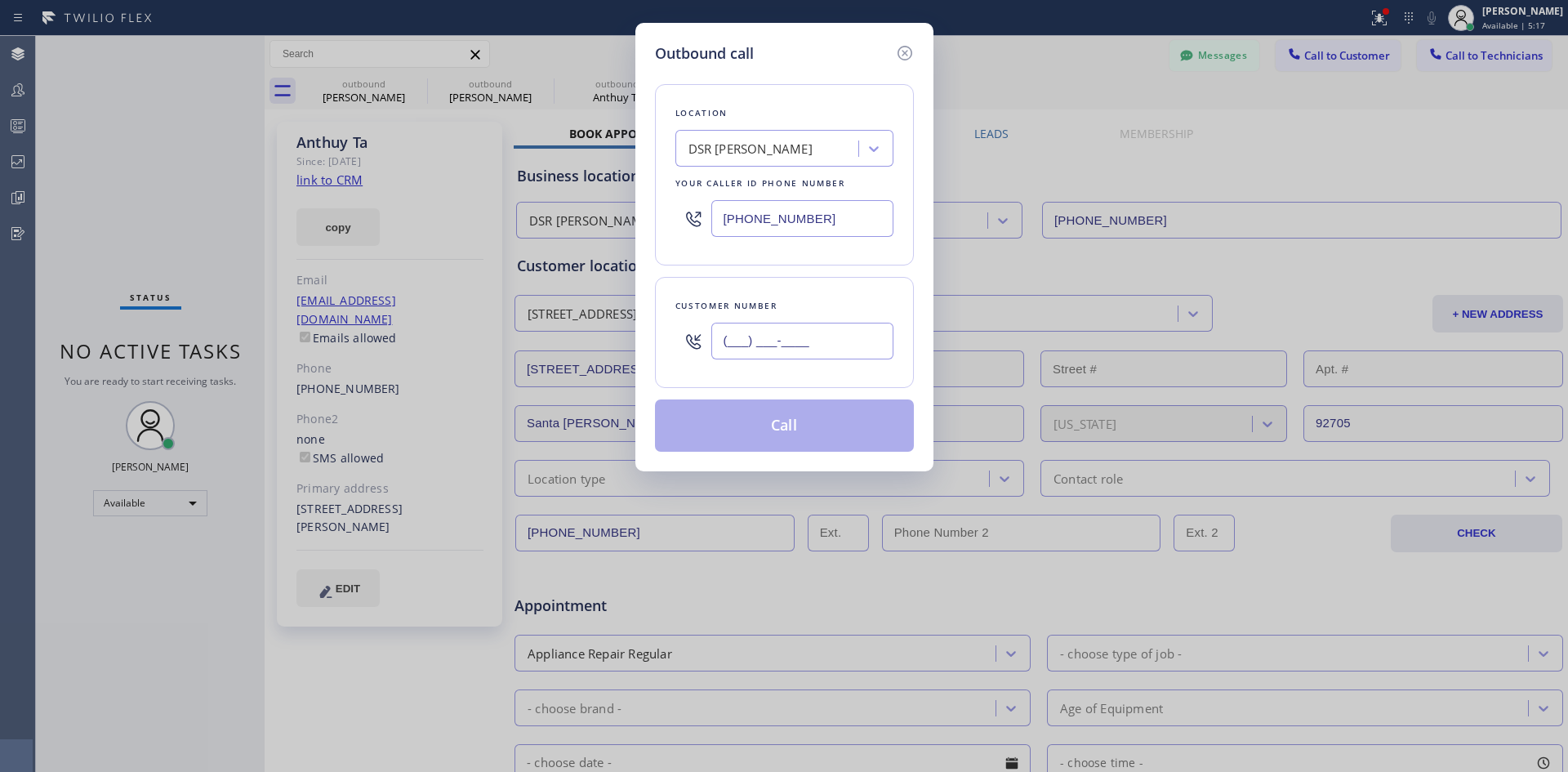
click at [818, 346] on input "(___) ___-____" at bounding box center [803, 340] width 182 height 36
paste input "516) 695-9275"
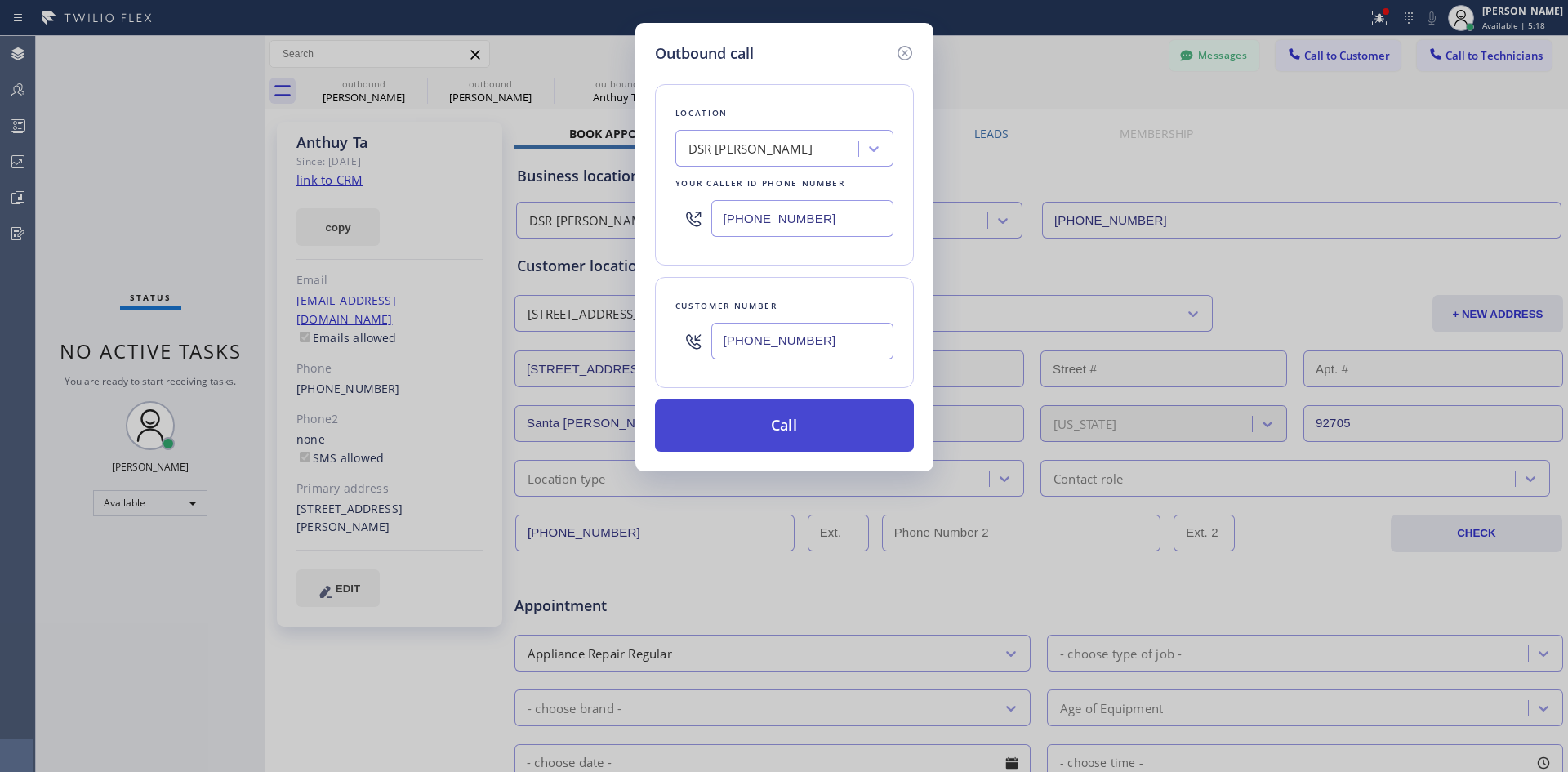
type input "[PHONE_NUMBER]"
click at [807, 428] on button "Call" at bounding box center [784, 425] width 259 height 52
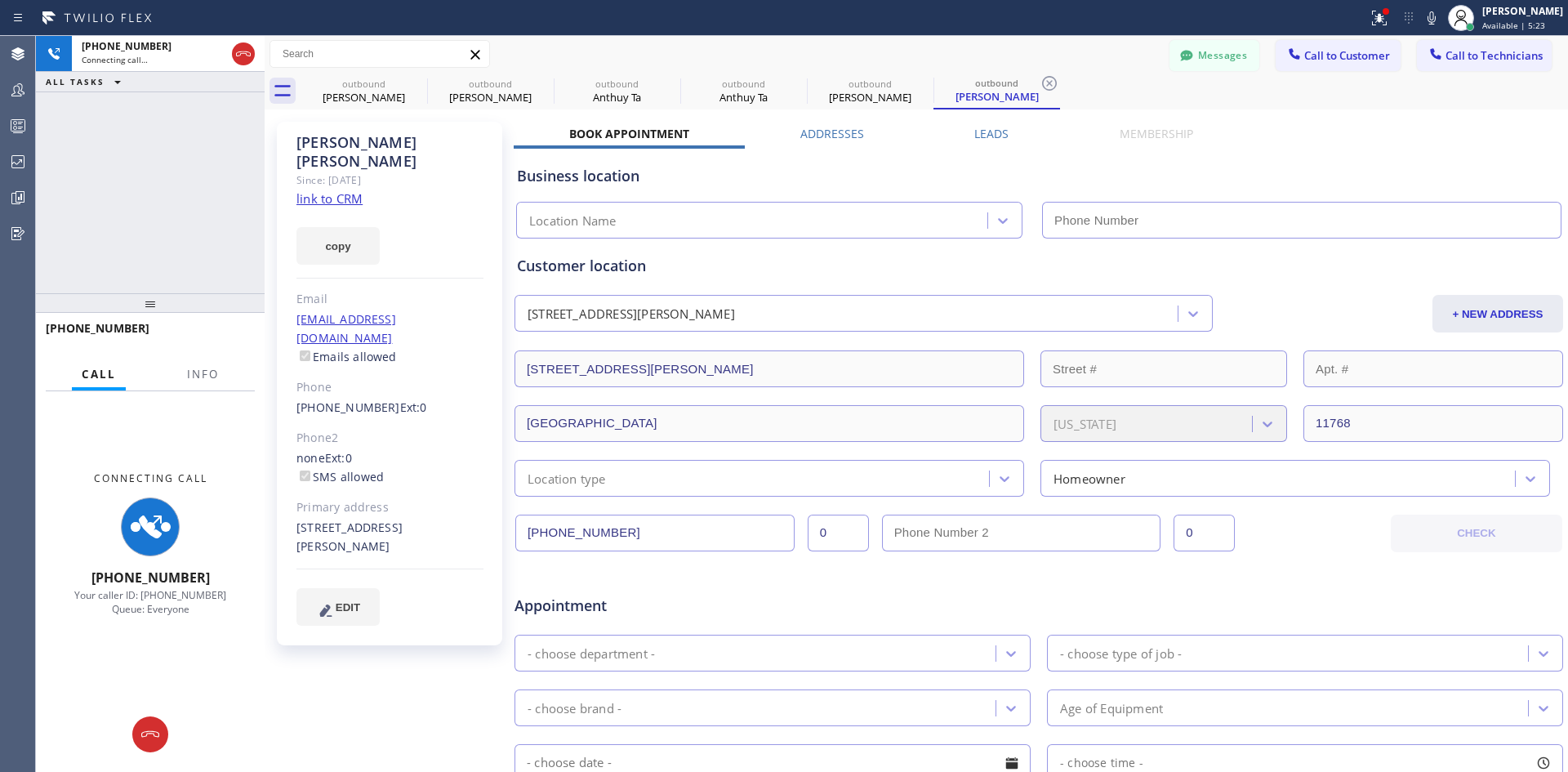
type input "[PHONE_NUMBER]"
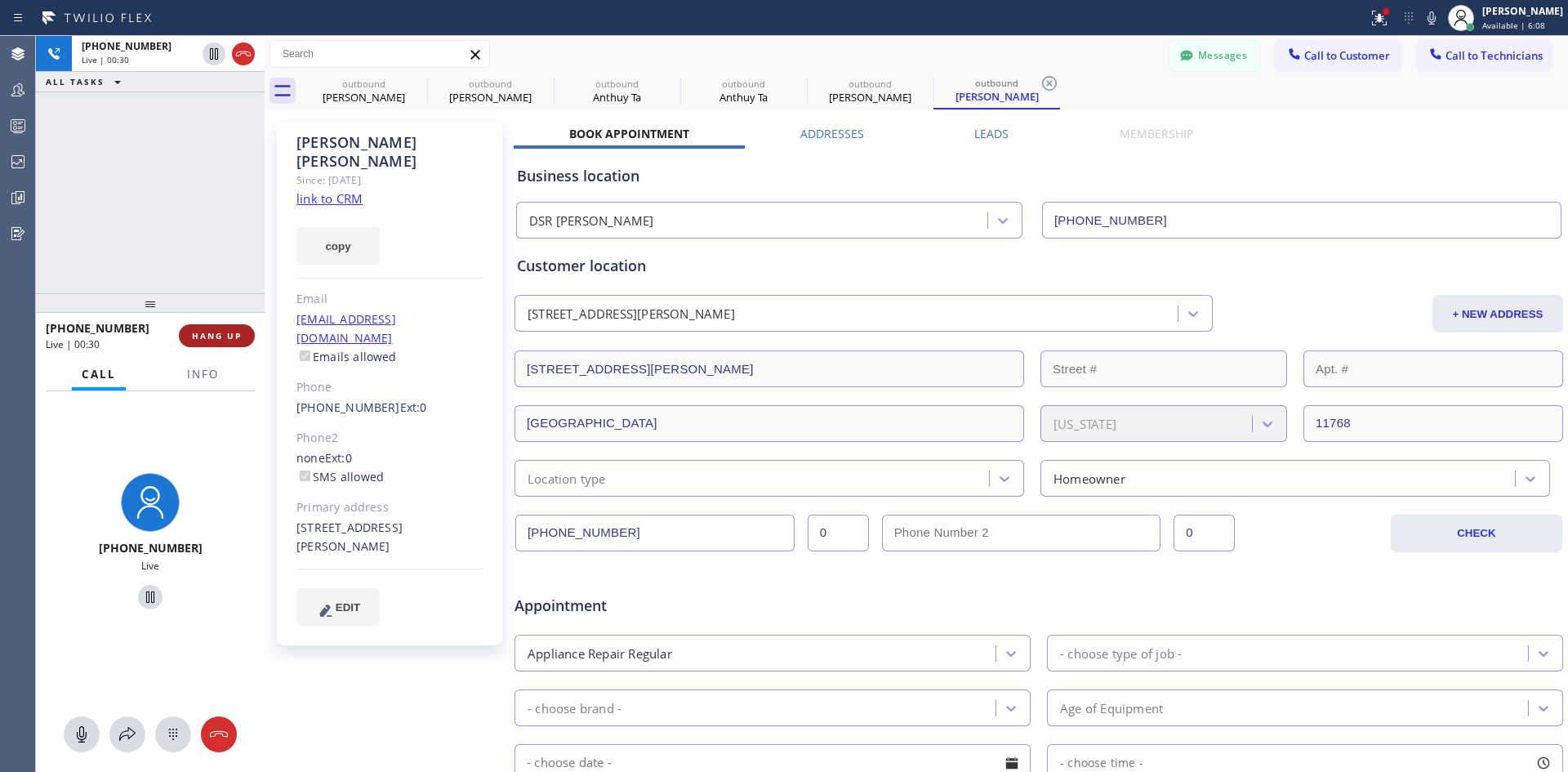
click at [211, 327] on button "HANG UP" at bounding box center [217, 335] width 76 height 23
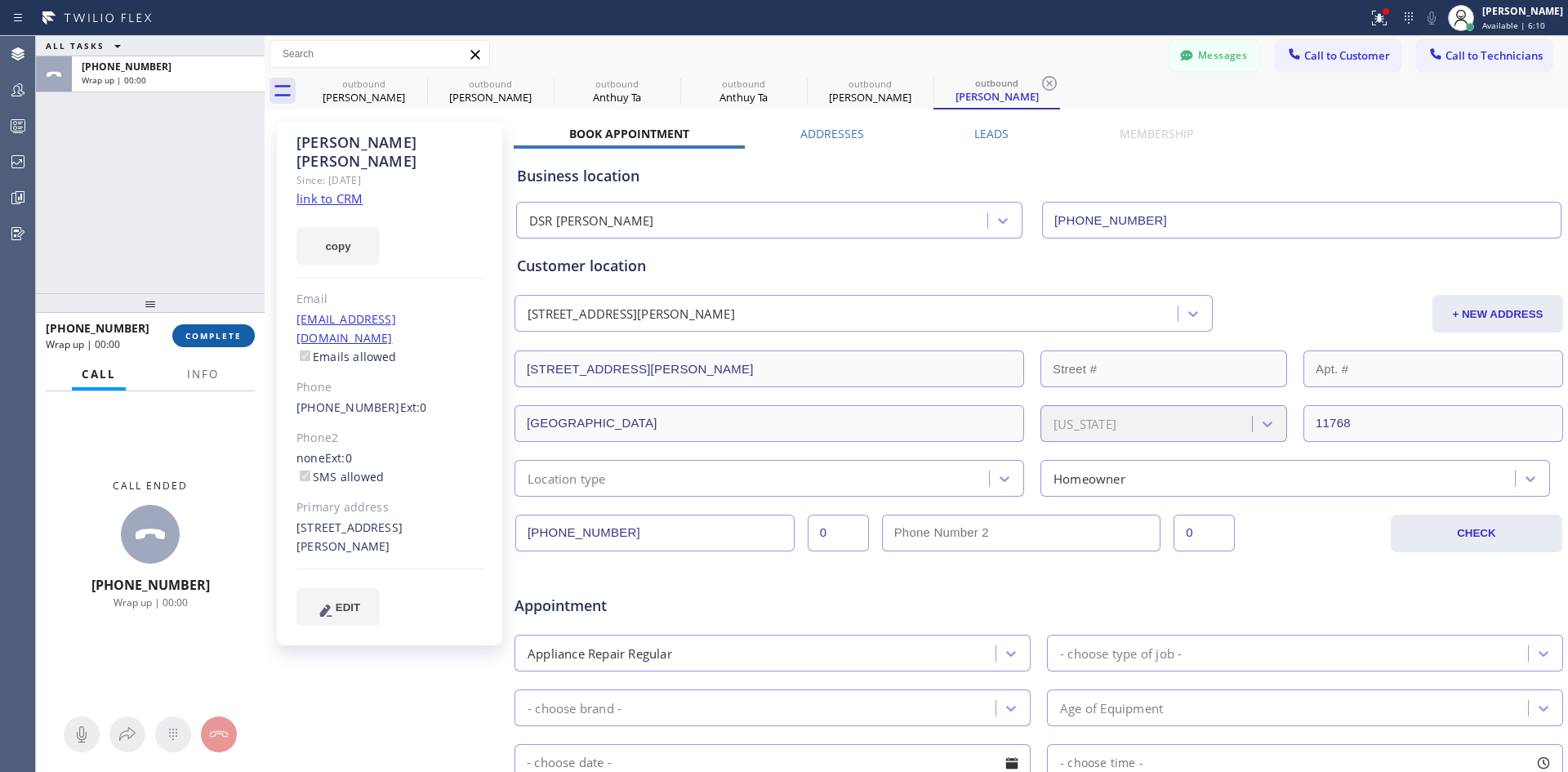
click at [214, 331] on span "COMPLETE" at bounding box center [214, 335] width 56 height 12
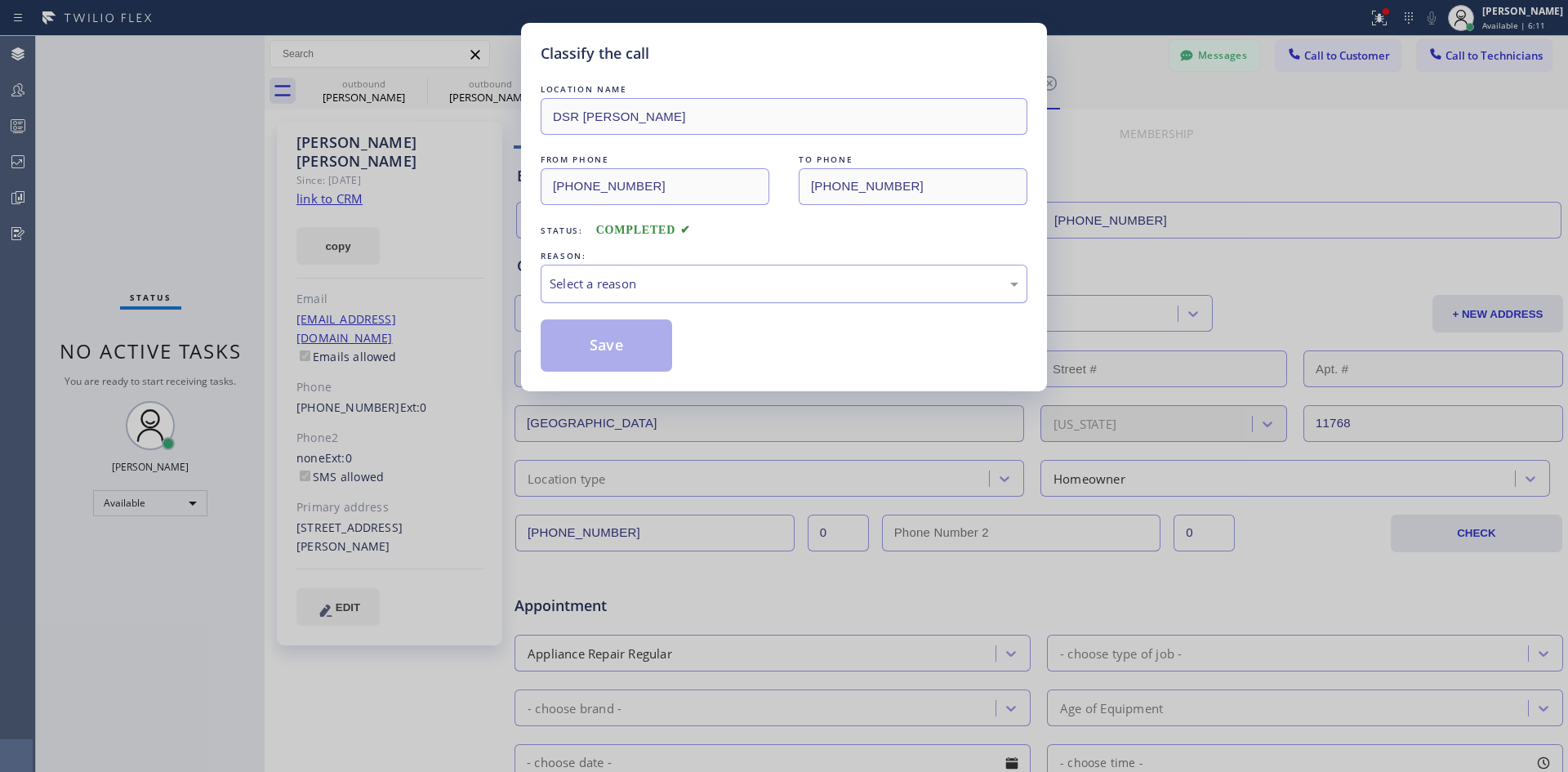
click at [919, 278] on div "Select a reason" at bounding box center [784, 283] width 469 height 19
click at [619, 337] on button "Save" at bounding box center [606, 345] width 132 height 52
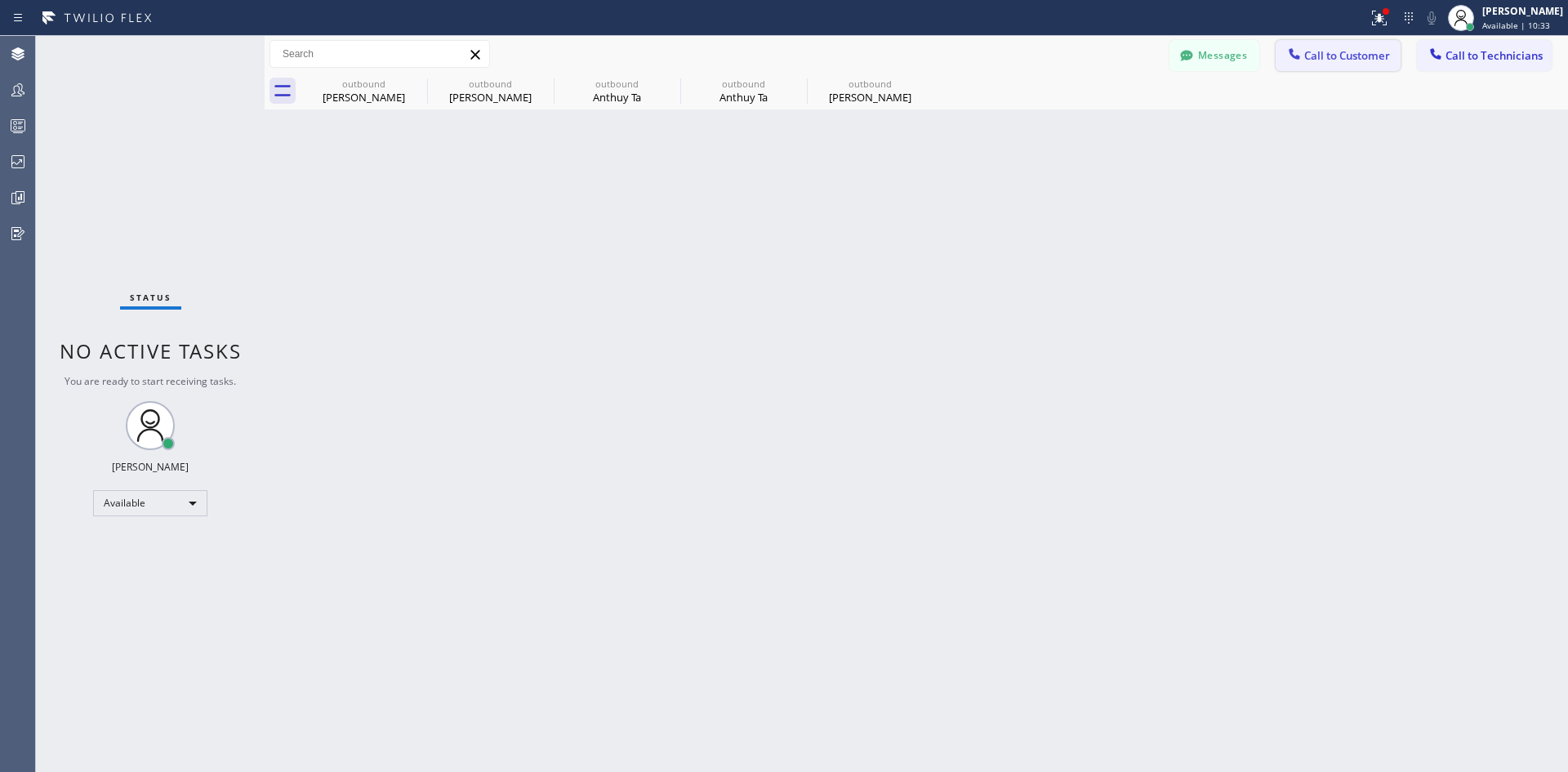
click at [1348, 59] on span "Call to Customer" at bounding box center [1348, 55] width 86 height 15
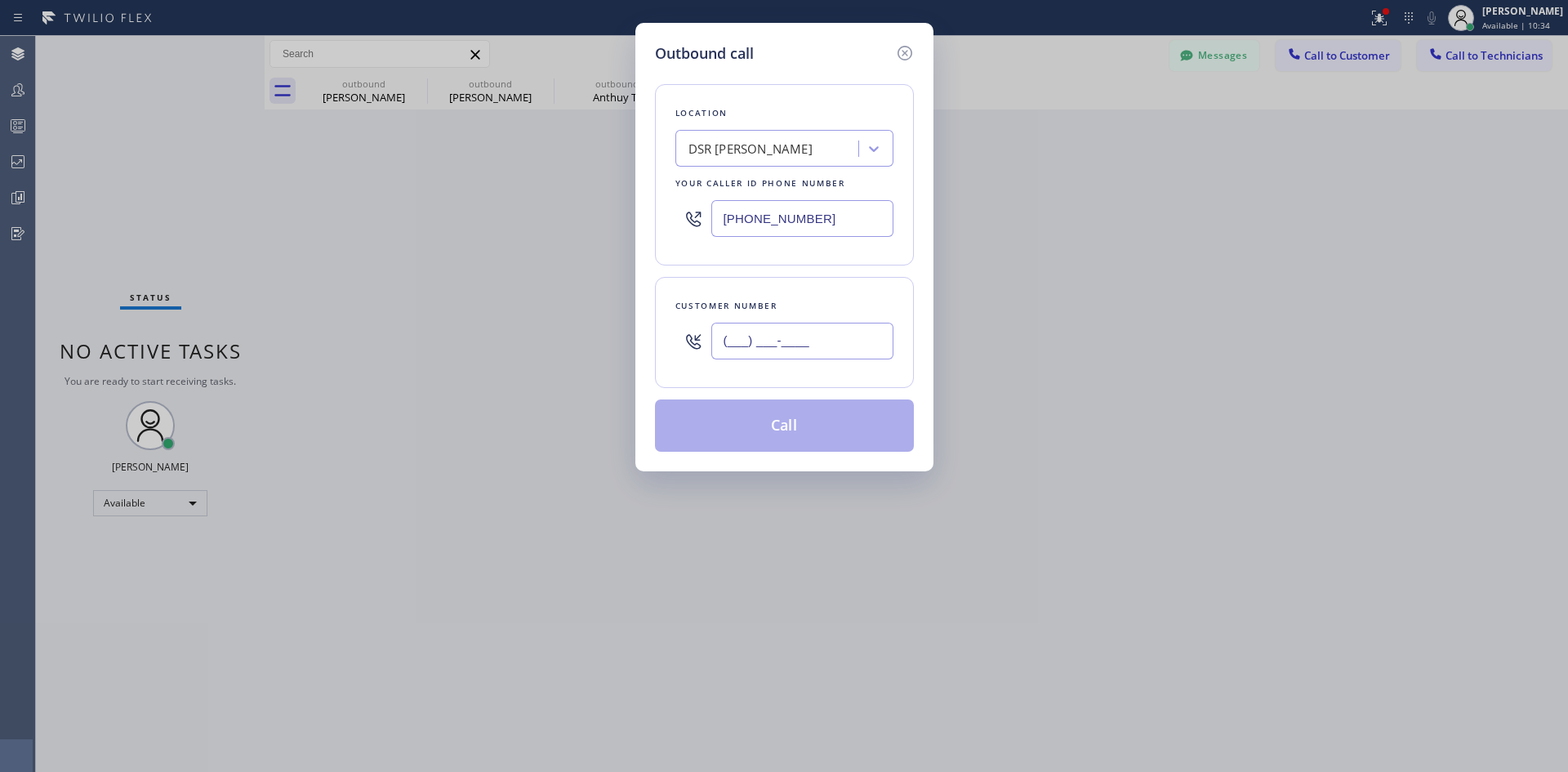
click at [784, 350] on input "(___) ___-____" at bounding box center [803, 340] width 182 height 36
paste input "310) 251-5129"
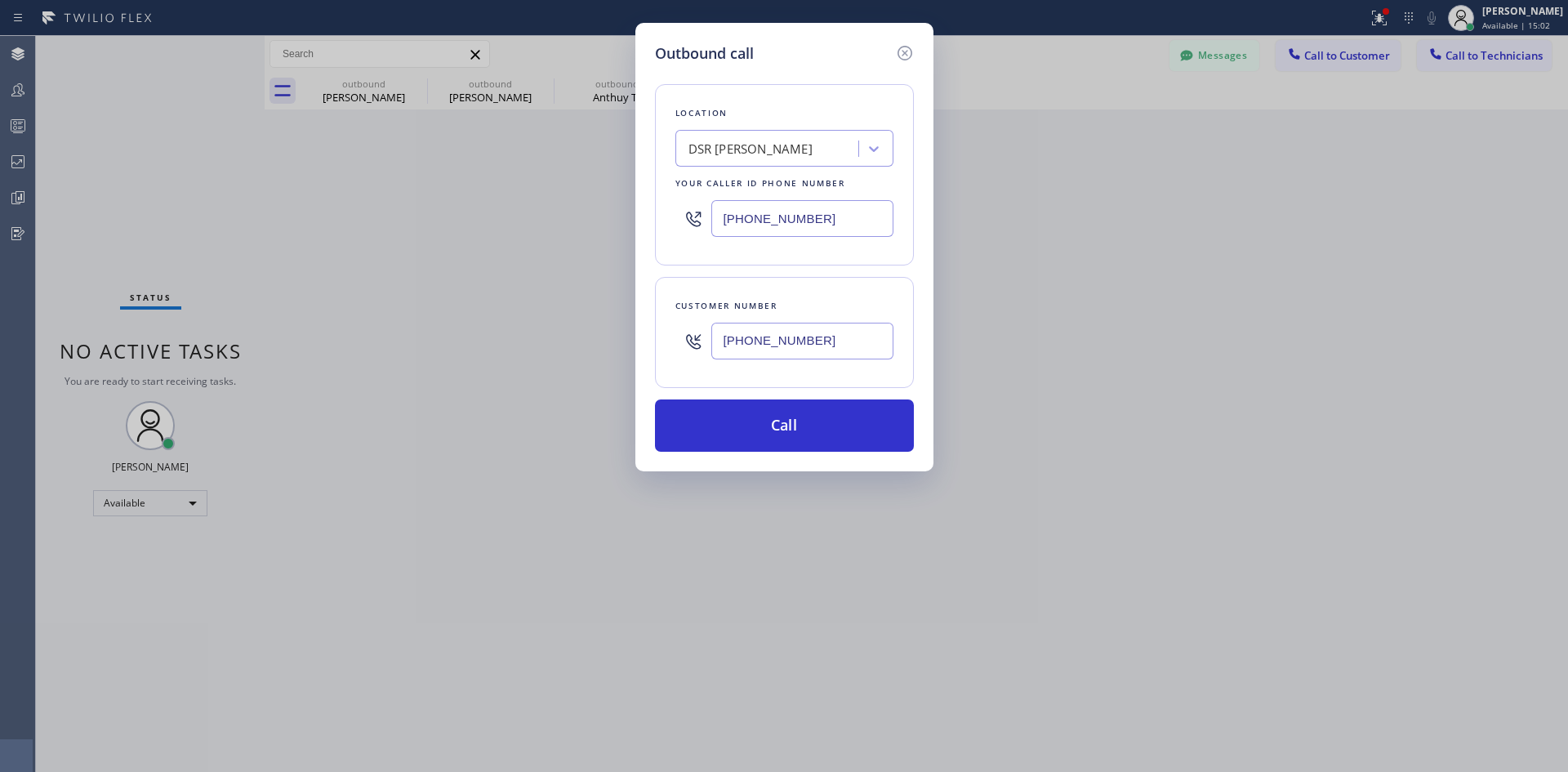
drag, startPoint x: 828, startPoint y: 341, endPoint x: 265, endPoint y: 338, distance: 563.0
click at [359, 338] on div "Outbound call Location DSR [PERSON_NAME] Your caller id phone number [PHONE_NUM…" at bounding box center [784, 386] width 1568 height 772
paste input "text"
type input "[PHONE_NUMBER]"
click at [763, 434] on button "Call" at bounding box center [784, 425] width 259 height 52
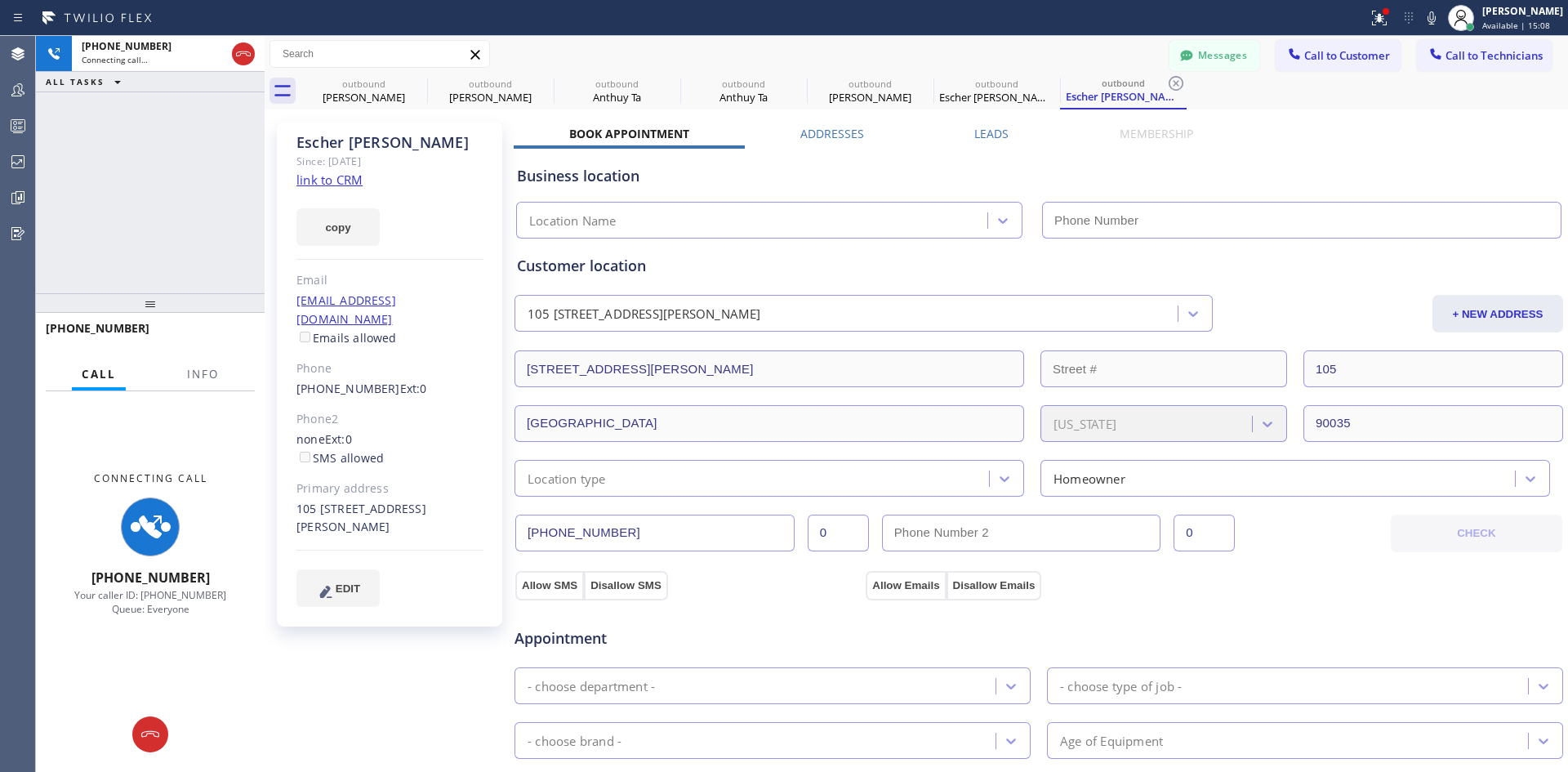
type input "[PHONE_NUMBER]"
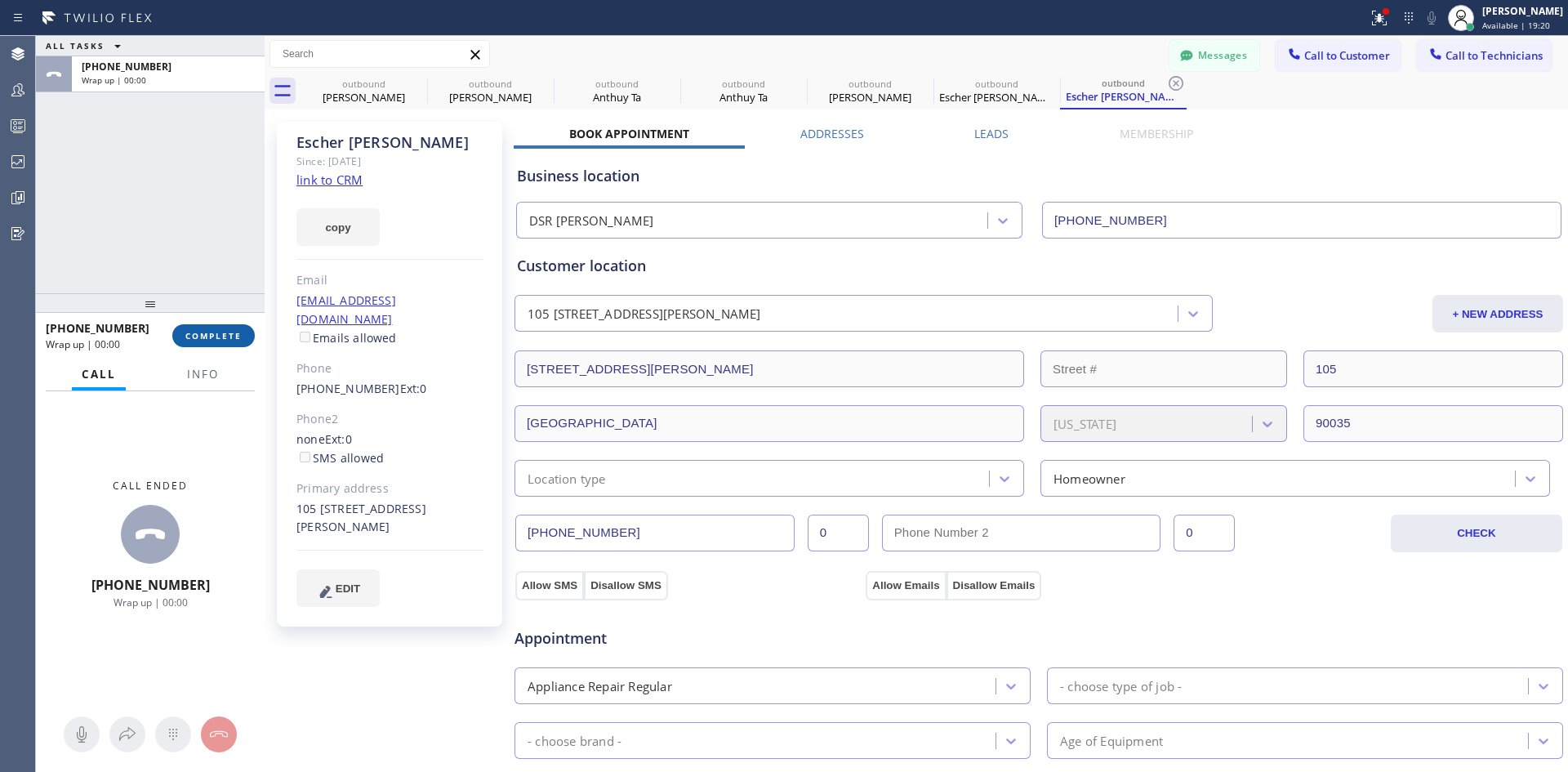
click at [207, 338] on span "COMPLETE" at bounding box center [214, 335] width 56 height 12
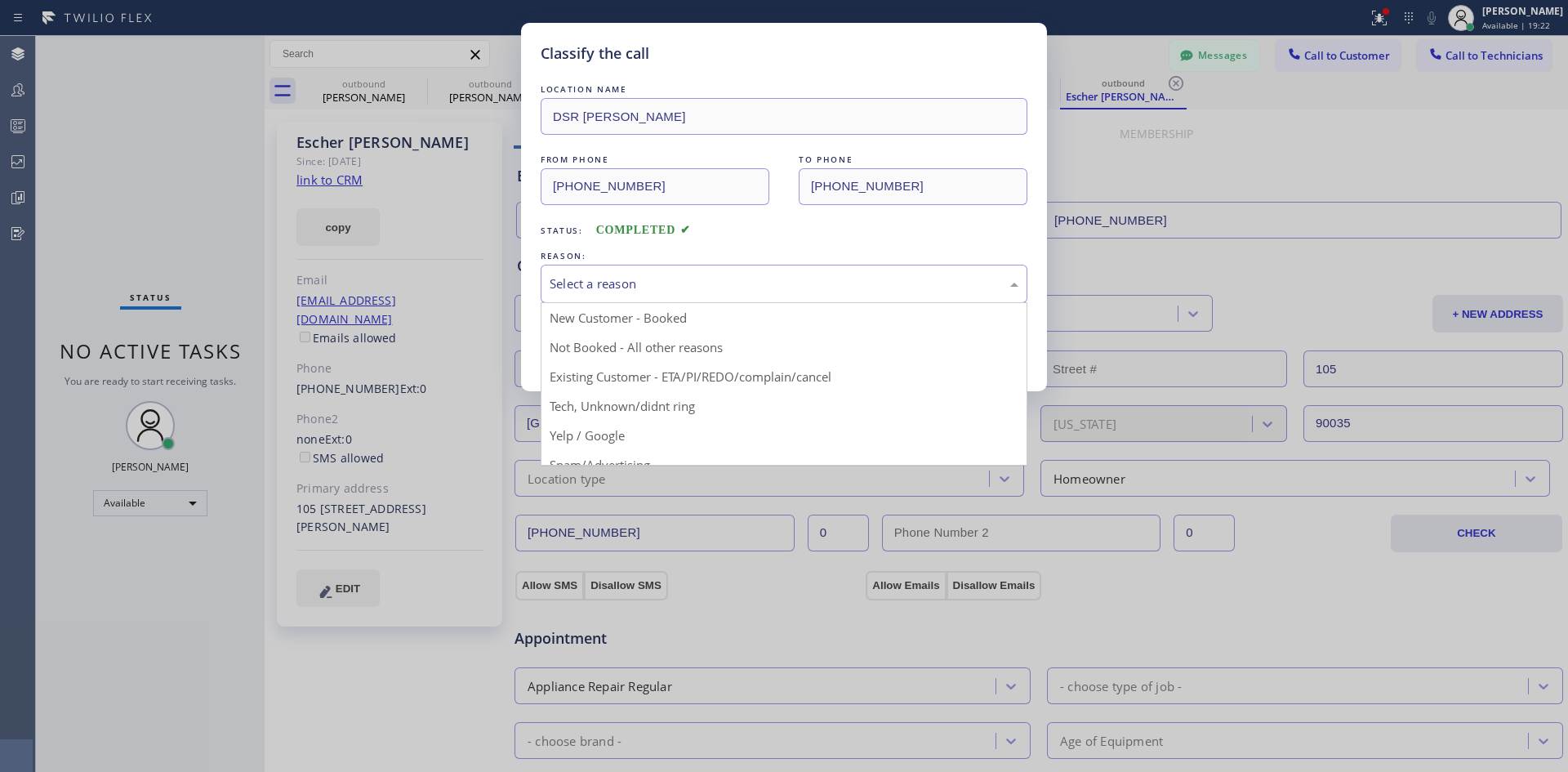
click at [827, 288] on div "Select a reason" at bounding box center [784, 283] width 469 height 19
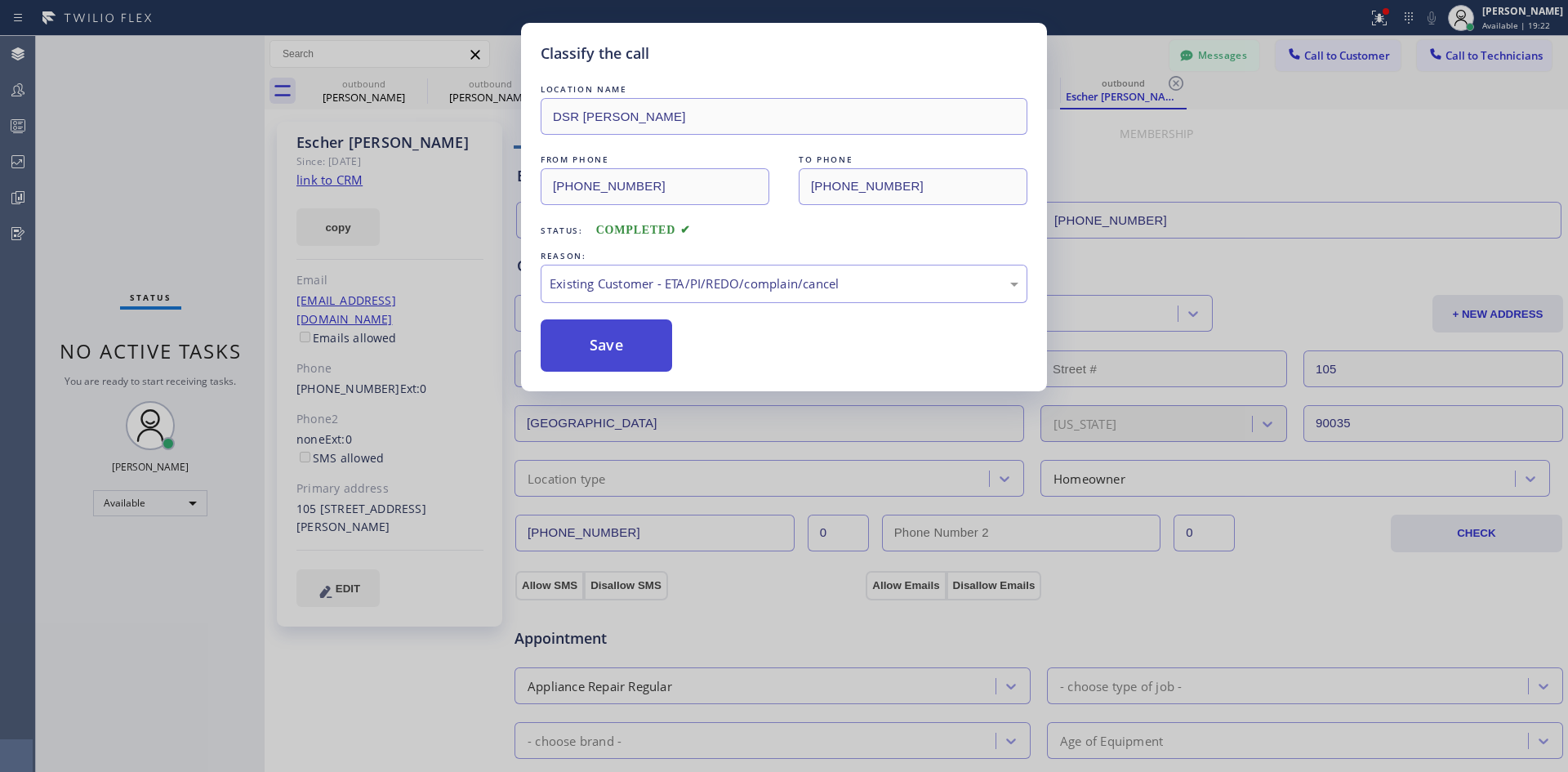
click at [614, 345] on button "Save" at bounding box center [606, 345] width 132 height 52
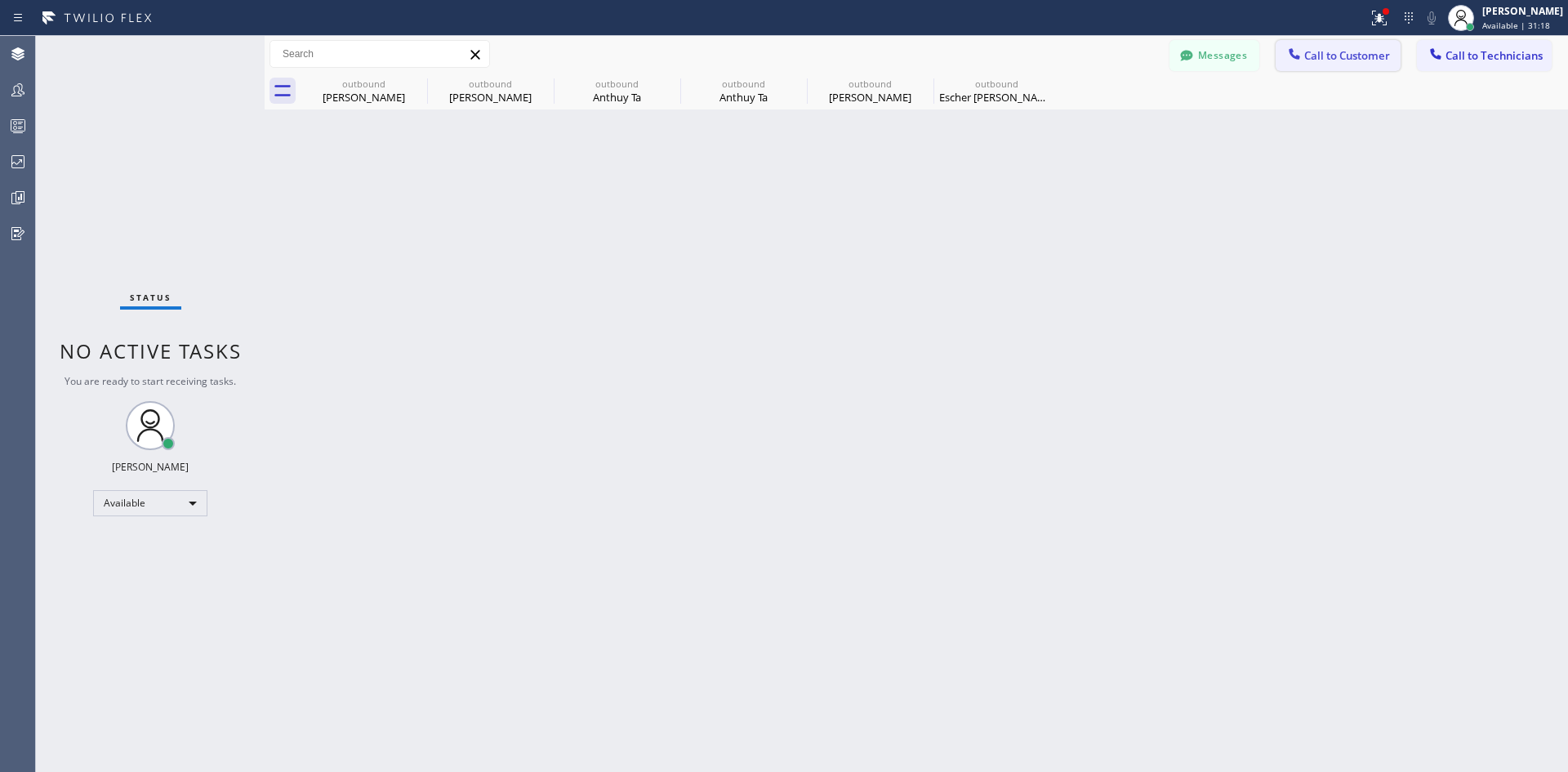
click at [1367, 48] on span "Call to Customer" at bounding box center [1348, 55] width 86 height 15
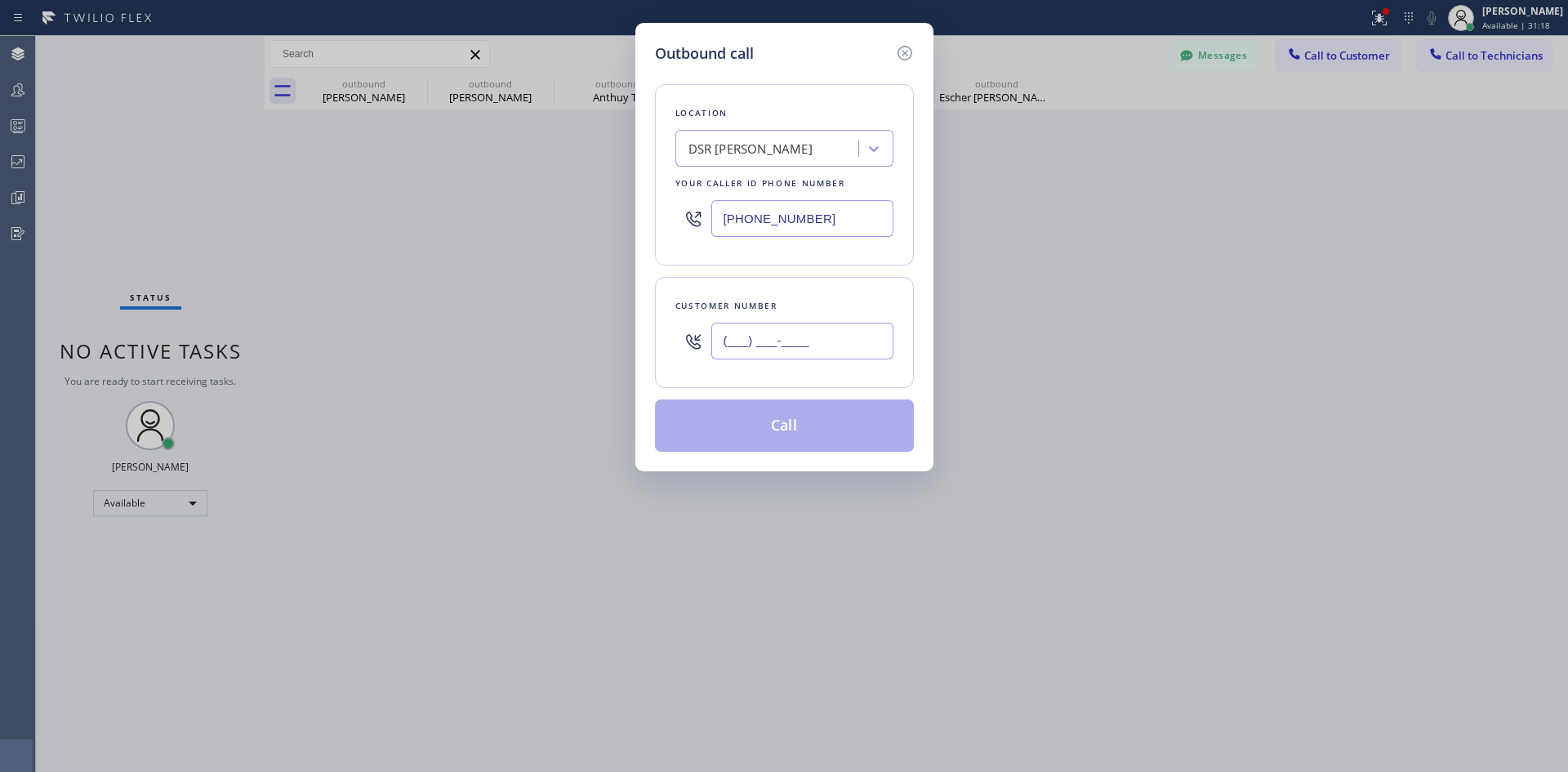
click at [830, 342] on input "(___) ___-____" at bounding box center [803, 340] width 182 height 36
paste input "818) 359-9839"
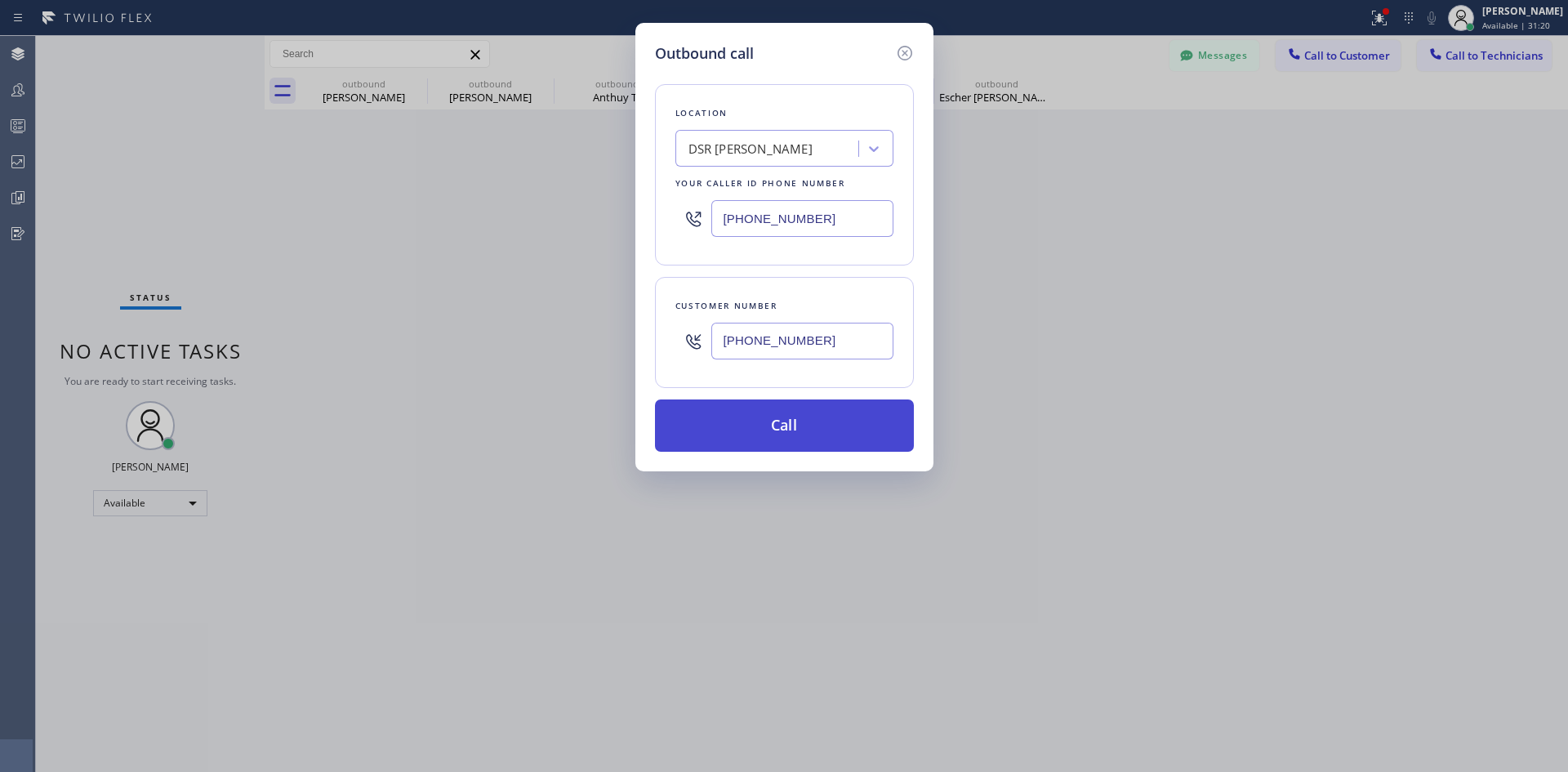
type input "[PHONE_NUMBER]"
click at [798, 422] on button "Call" at bounding box center [784, 425] width 259 height 52
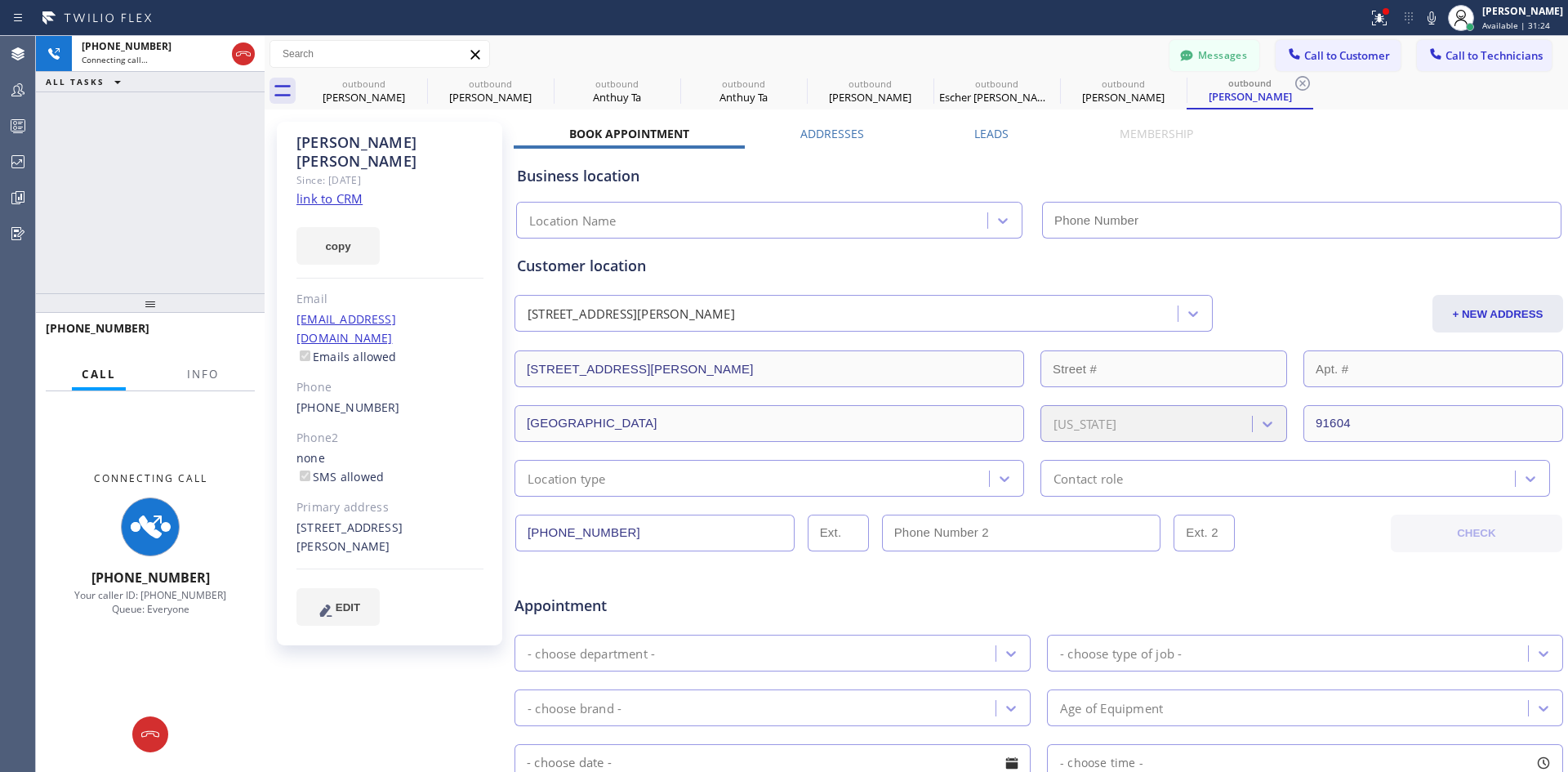
type input "[PHONE_NUMBER]"
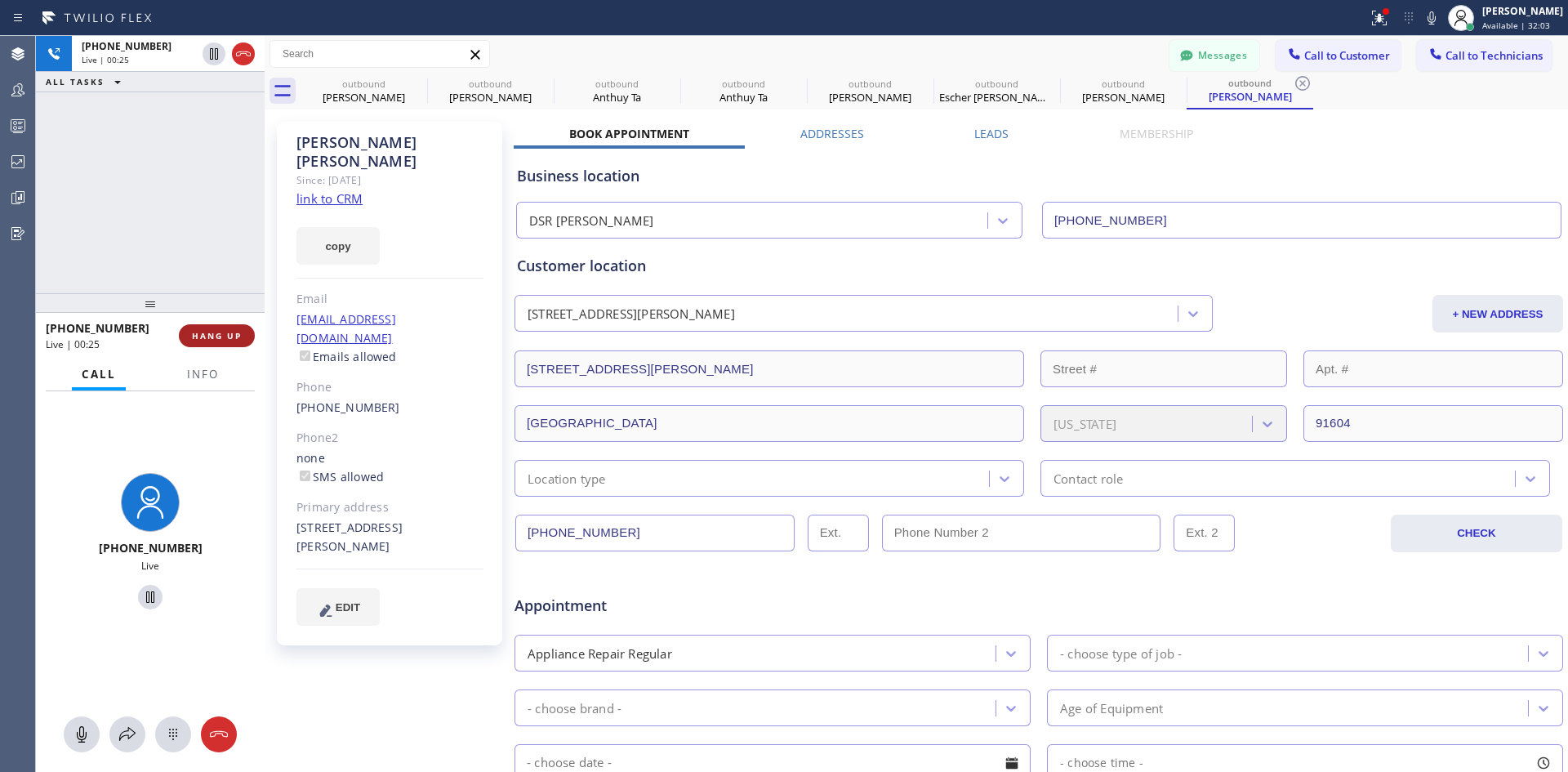
click at [203, 327] on button "HANG UP" at bounding box center [217, 335] width 76 height 23
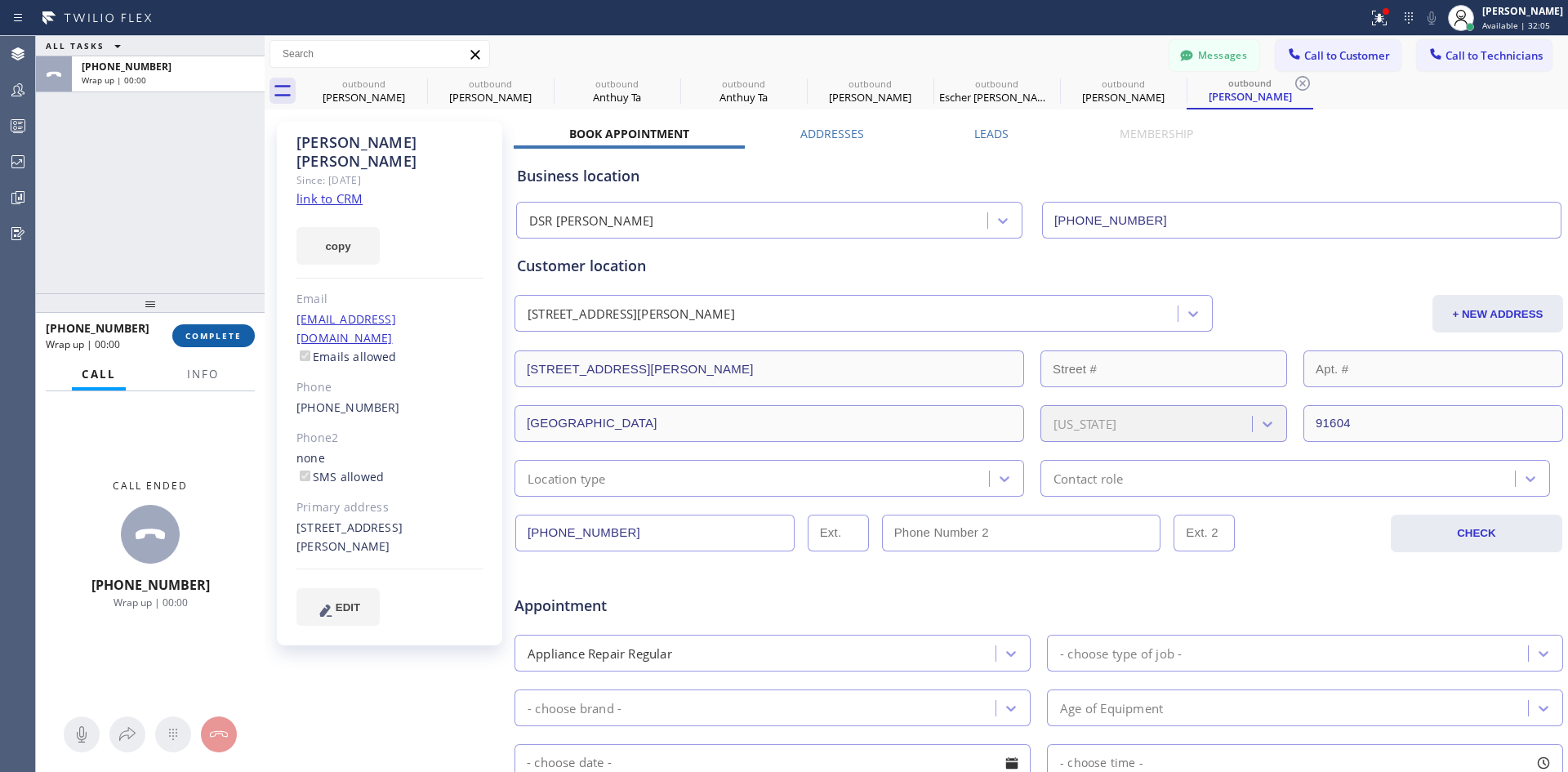
click at [215, 342] on button "COMPLETE" at bounding box center [214, 335] width 83 height 23
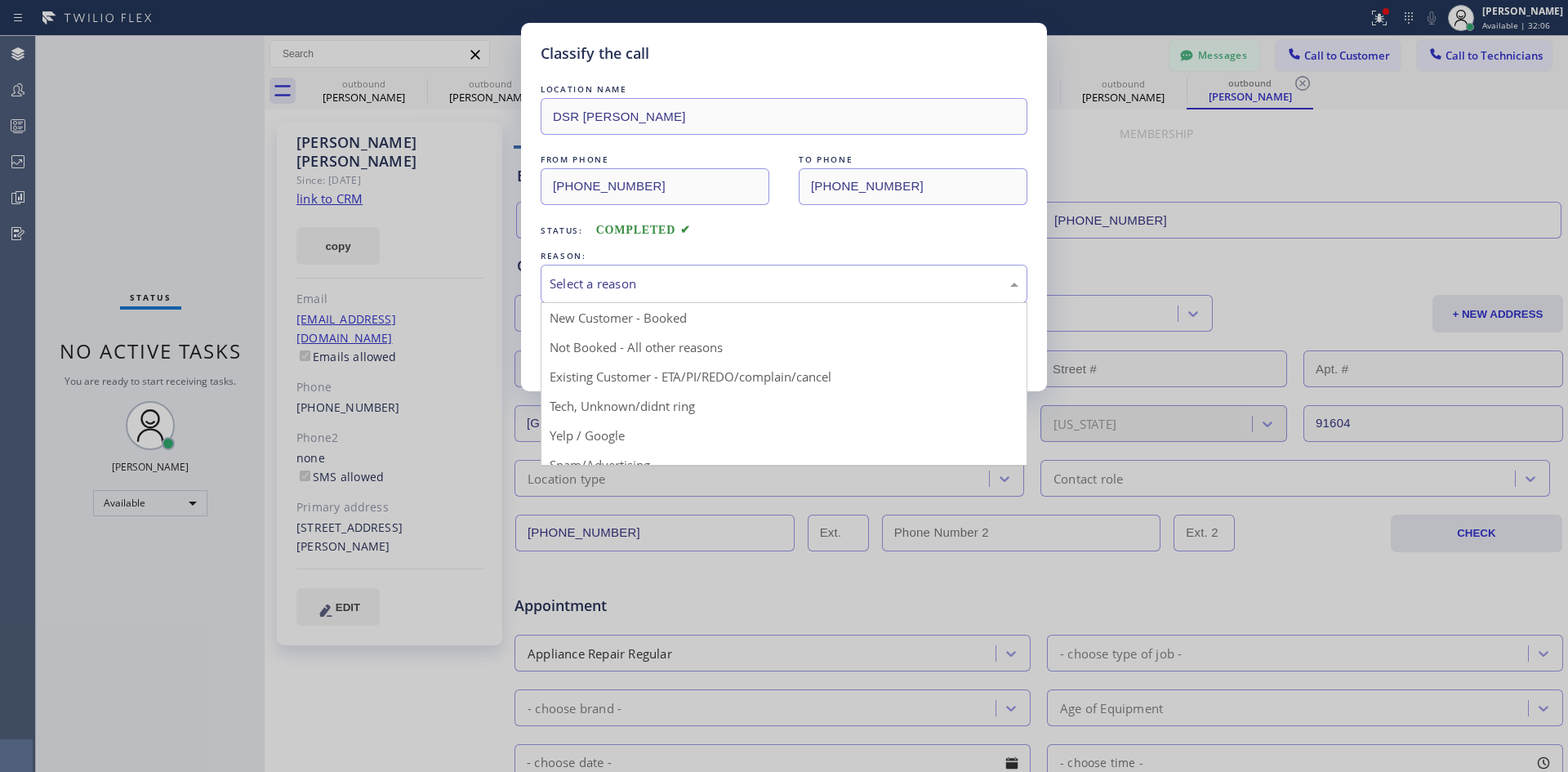
click at [686, 297] on div "Select a reason" at bounding box center [784, 283] width 487 height 38
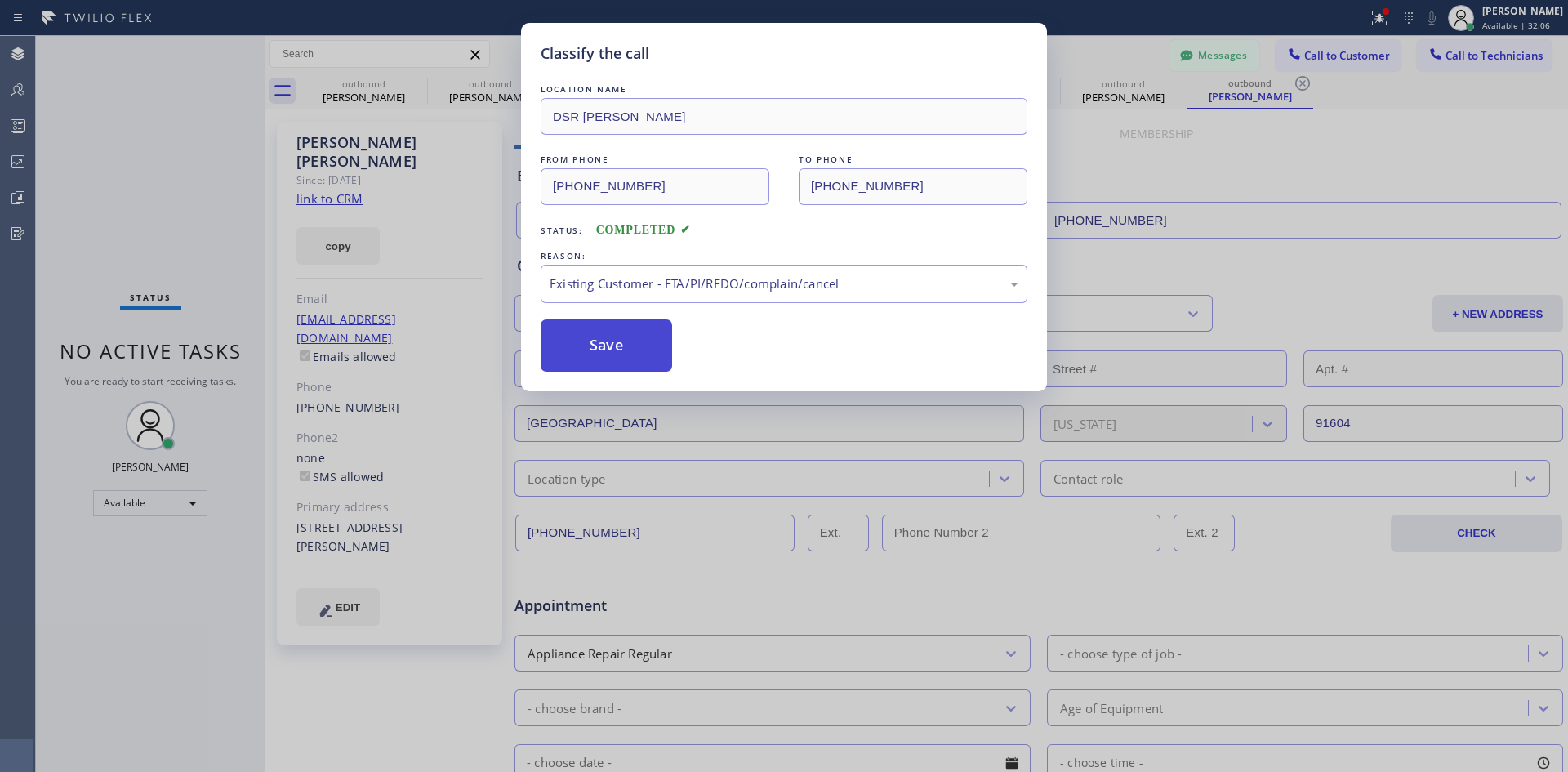
click at [596, 363] on button "Save" at bounding box center [606, 345] width 132 height 52
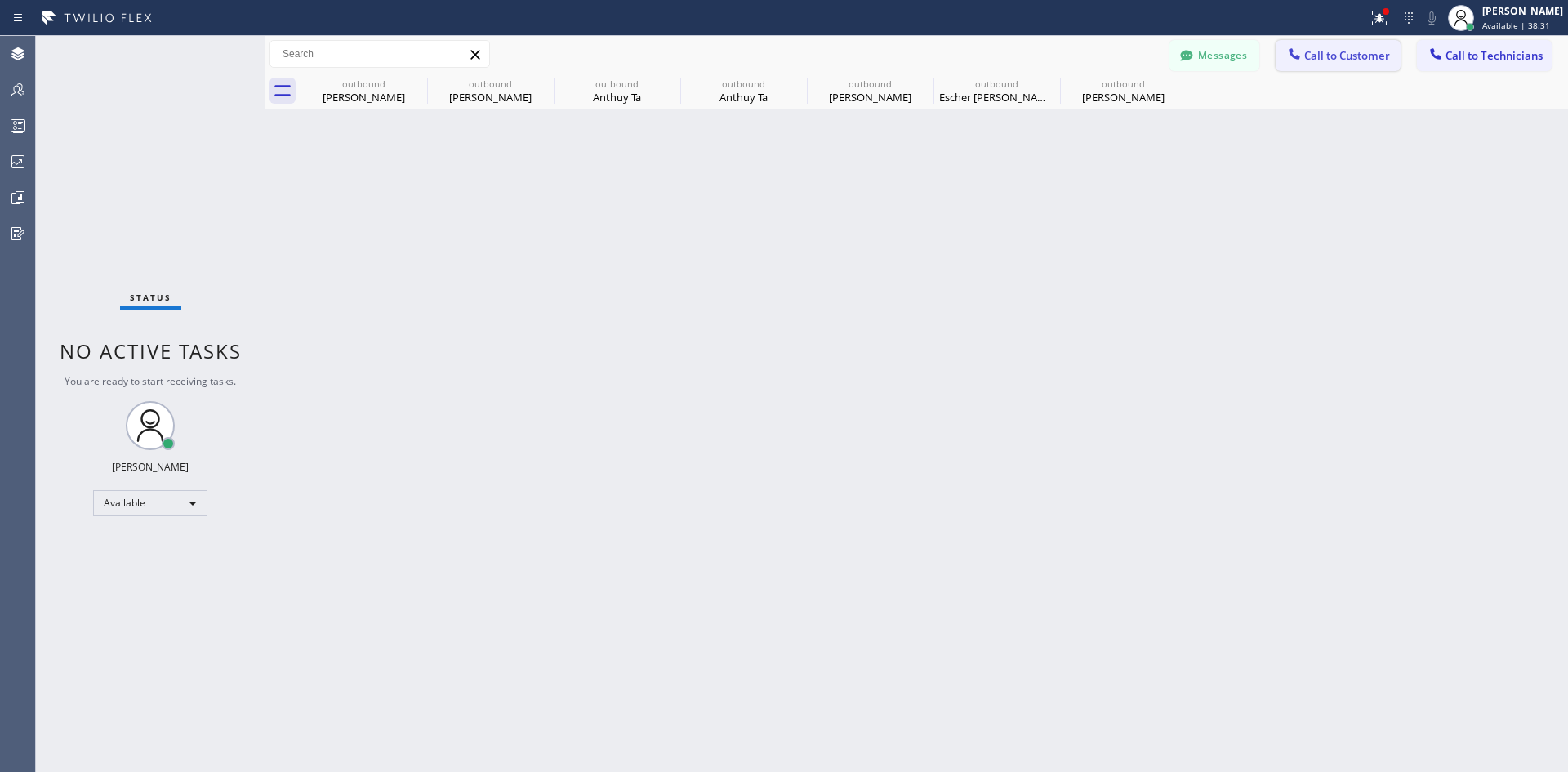
click at [1320, 53] on span "Call to Customer" at bounding box center [1348, 55] width 86 height 15
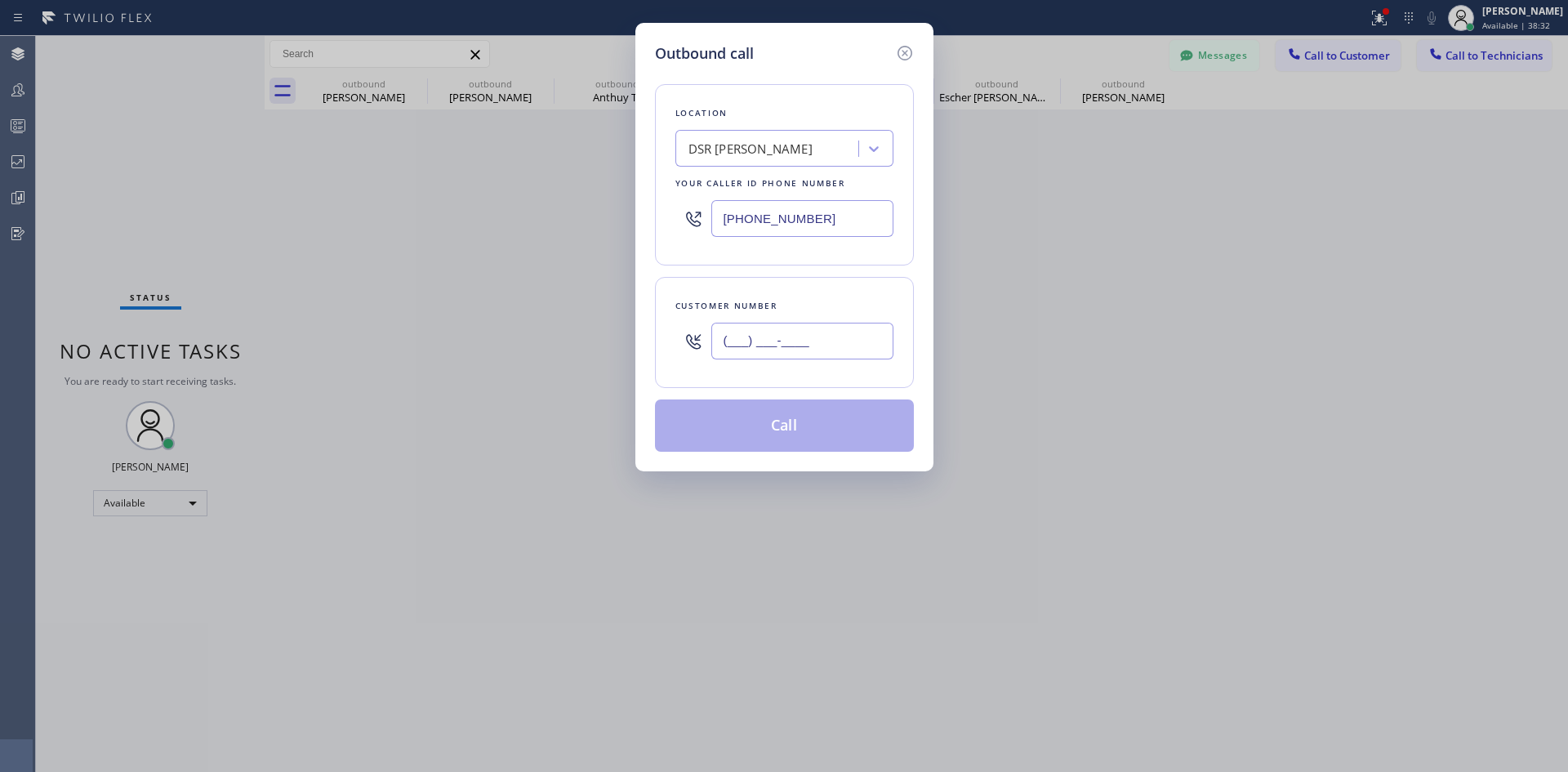
click at [792, 326] on input "(___) ___-____" at bounding box center [803, 340] width 182 height 36
paste input "408) 757-2475"
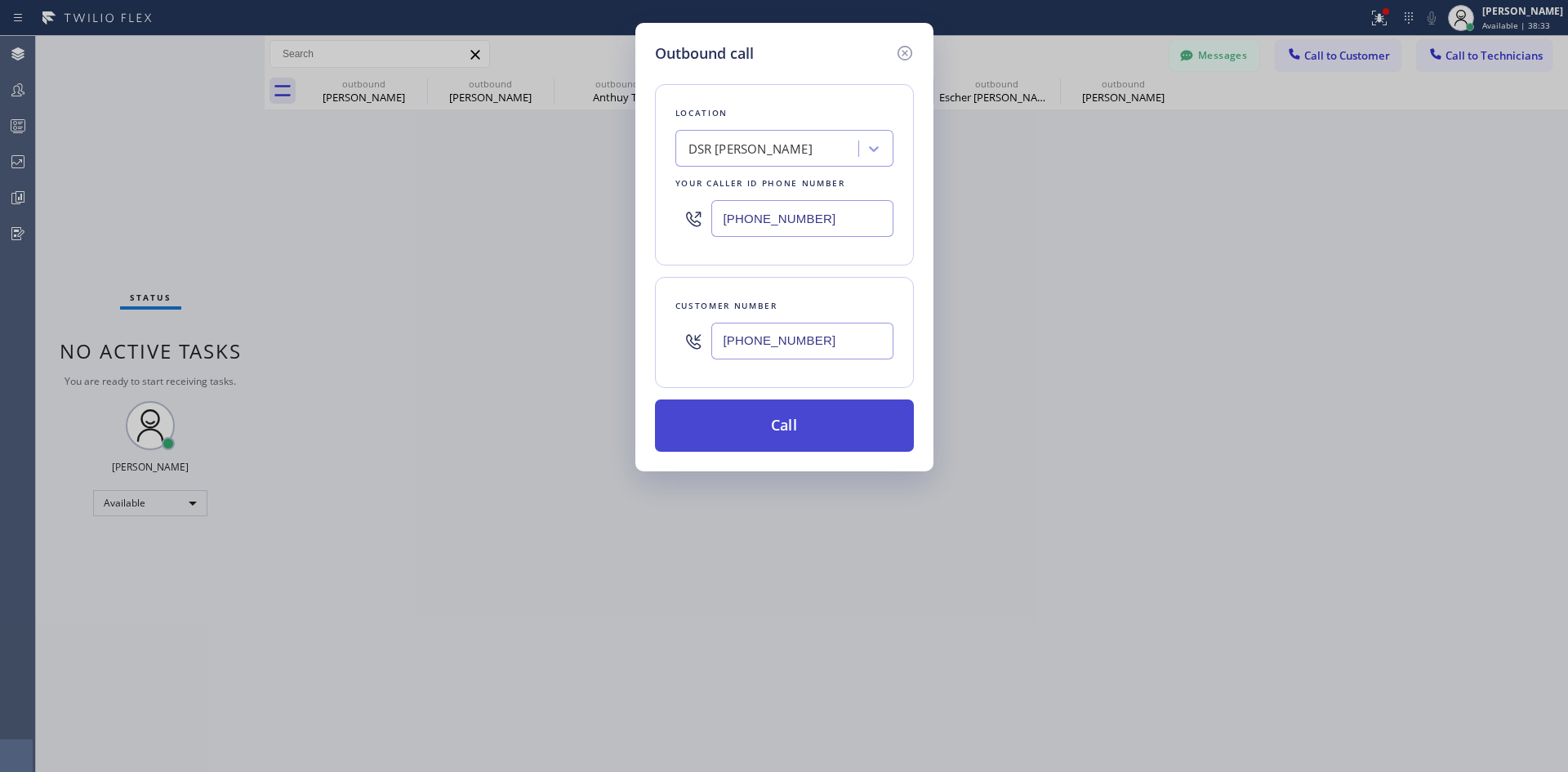
type input "[PHONE_NUMBER]"
click at [823, 427] on button "Call" at bounding box center [784, 425] width 259 height 52
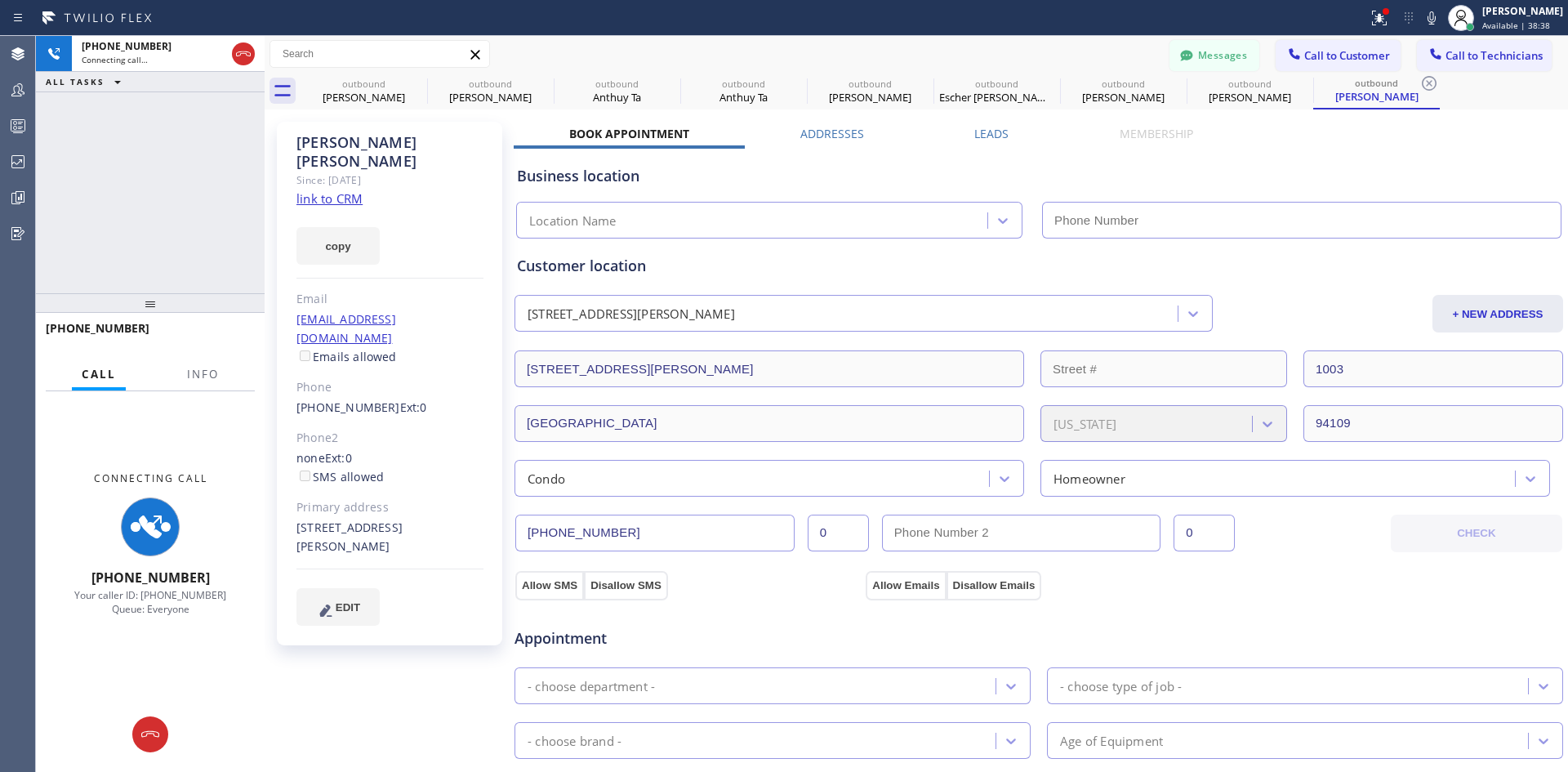
type input "[PHONE_NUMBER]"
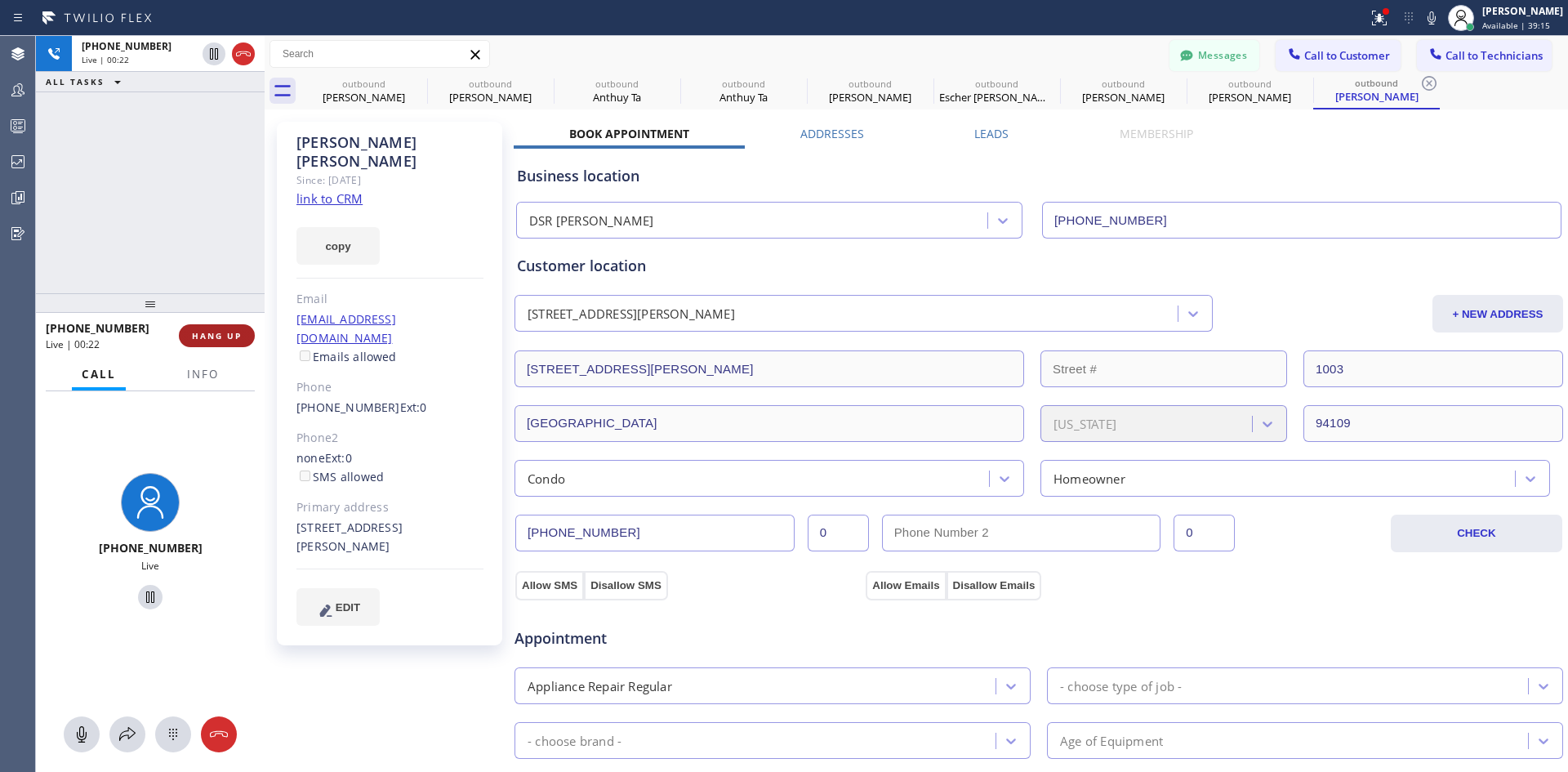
click at [230, 332] on span "HANG UP" at bounding box center [217, 335] width 50 height 12
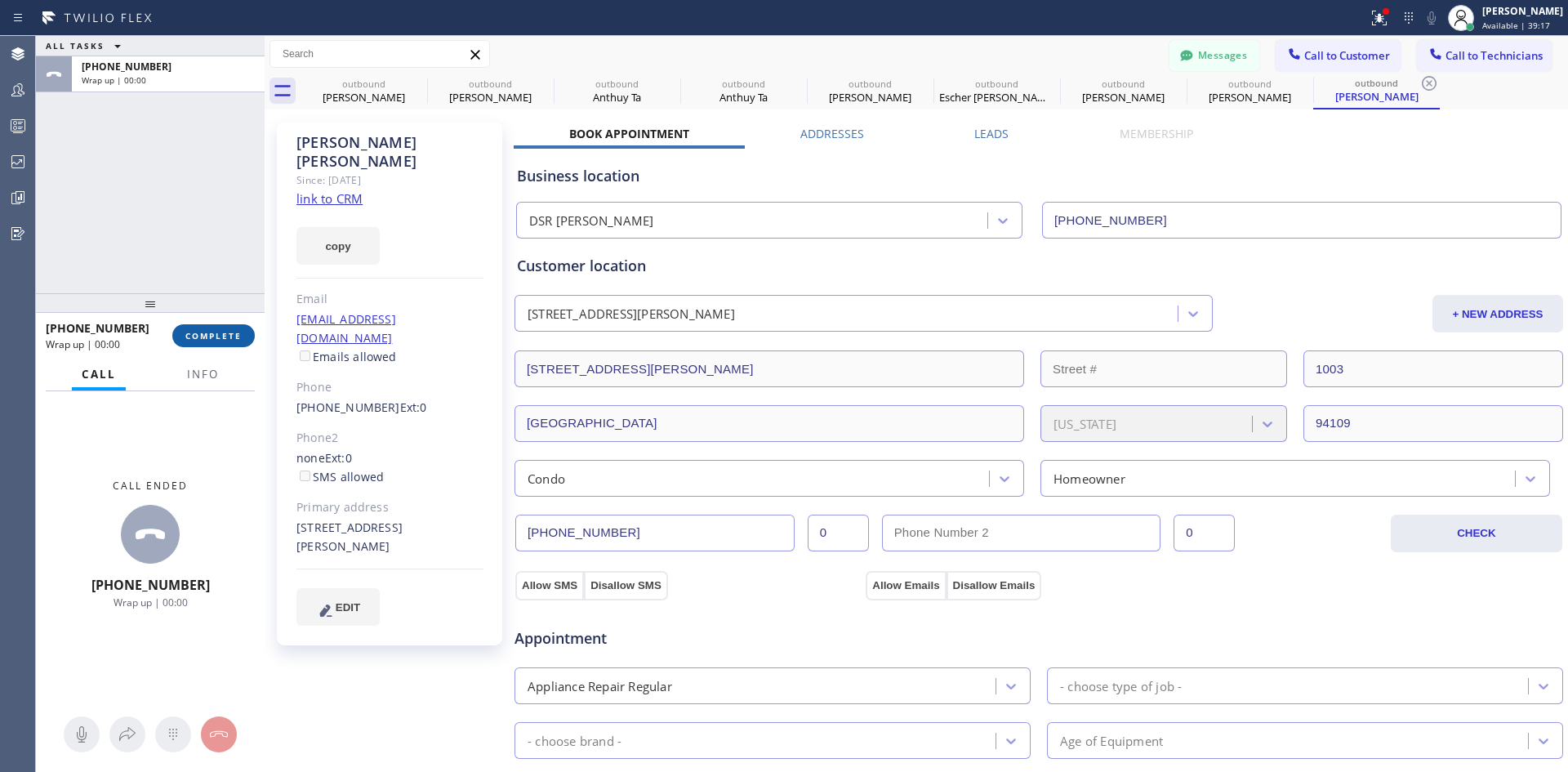
click at [236, 335] on span "COMPLETE" at bounding box center [214, 335] width 56 height 12
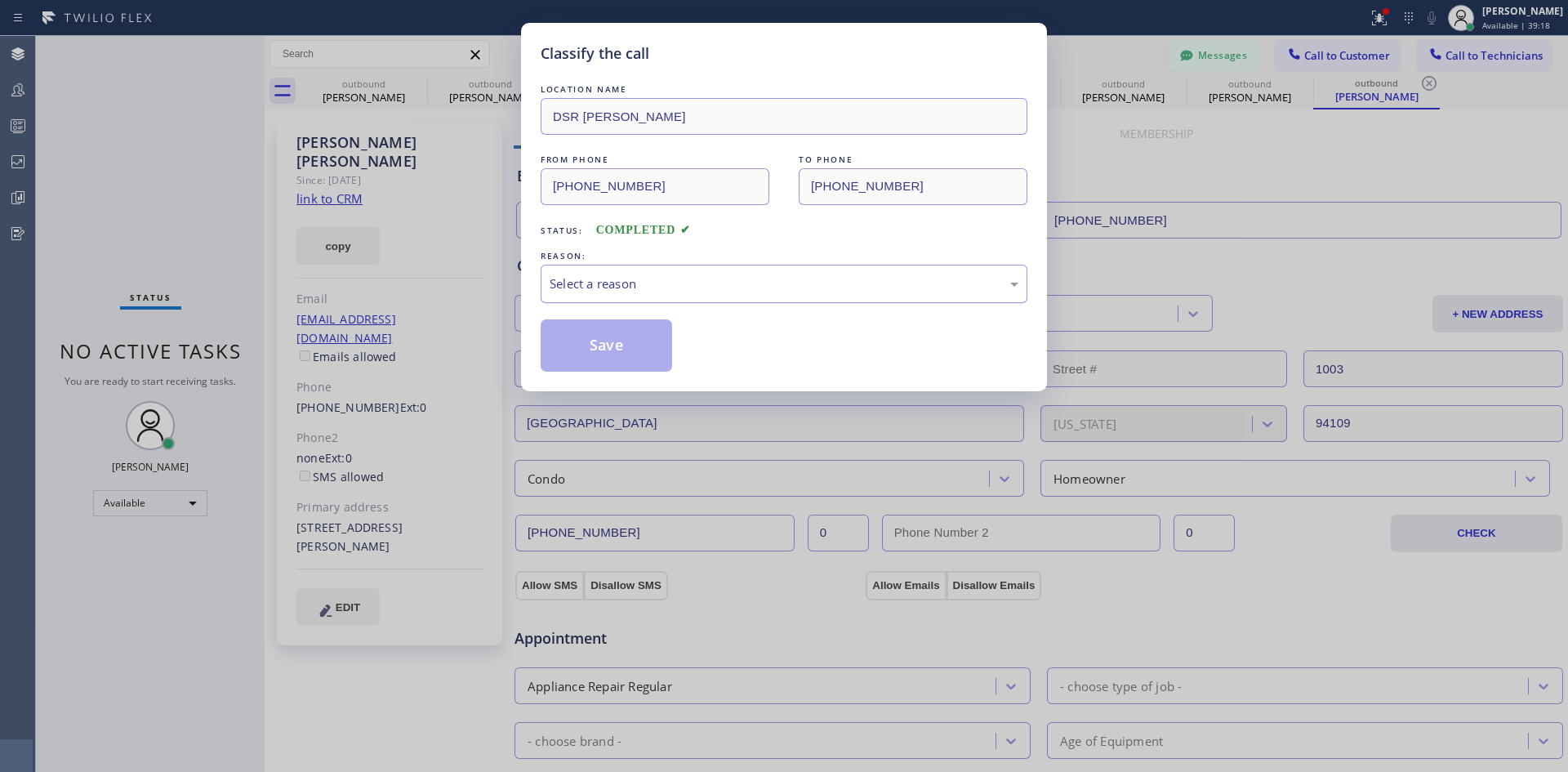
click at [847, 277] on div "Select a reason" at bounding box center [784, 283] width 469 height 19
click at [585, 333] on button "Save" at bounding box center [606, 345] width 132 height 52
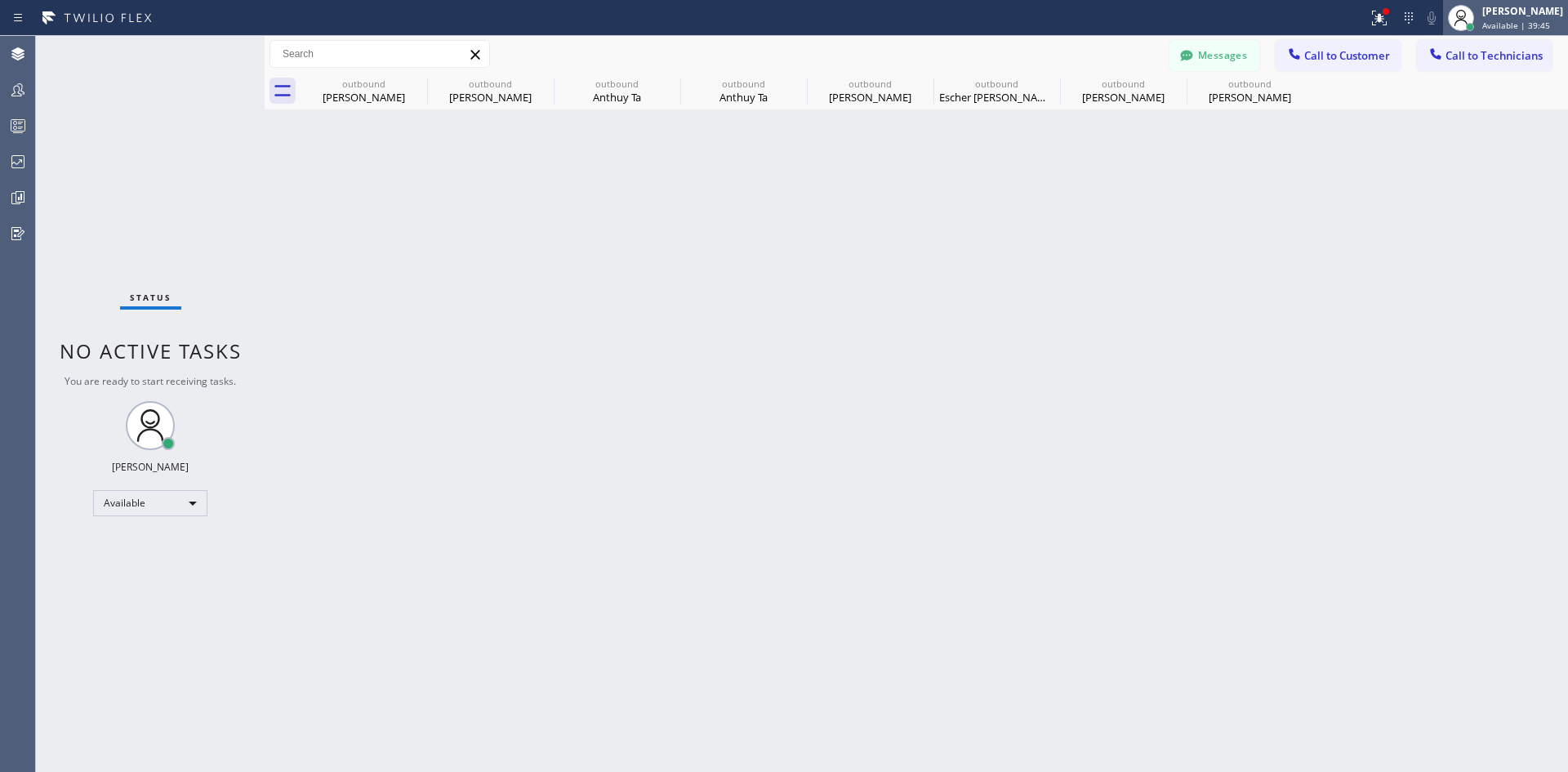
click at [1494, 22] on span "Available | 39:45" at bounding box center [1517, 26] width 68 height 12
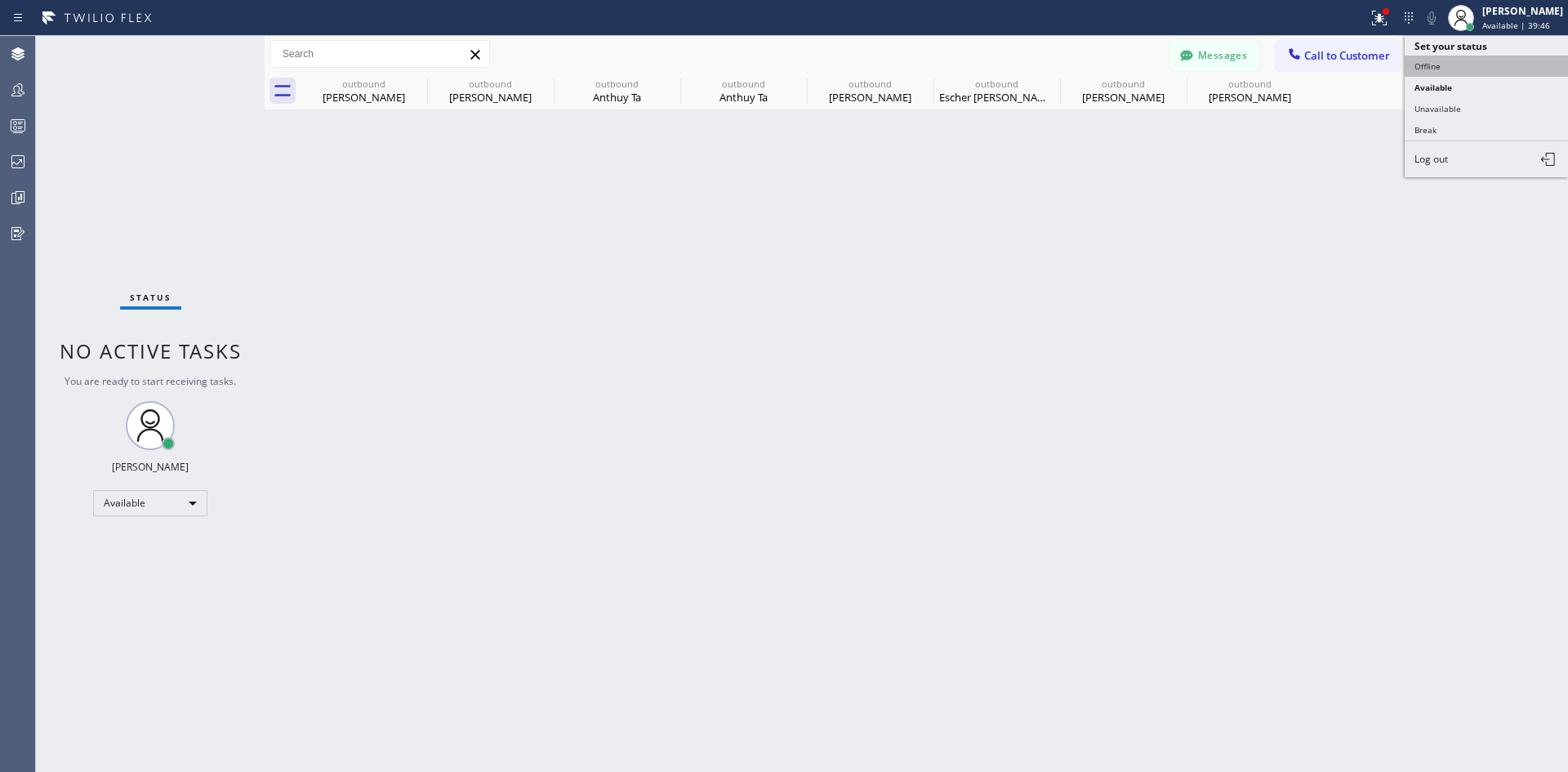
click at [1459, 71] on button "Offline" at bounding box center [1486, 66] width 163 height 22
